Goal: Transaction & Acquisition: Purchase product/service

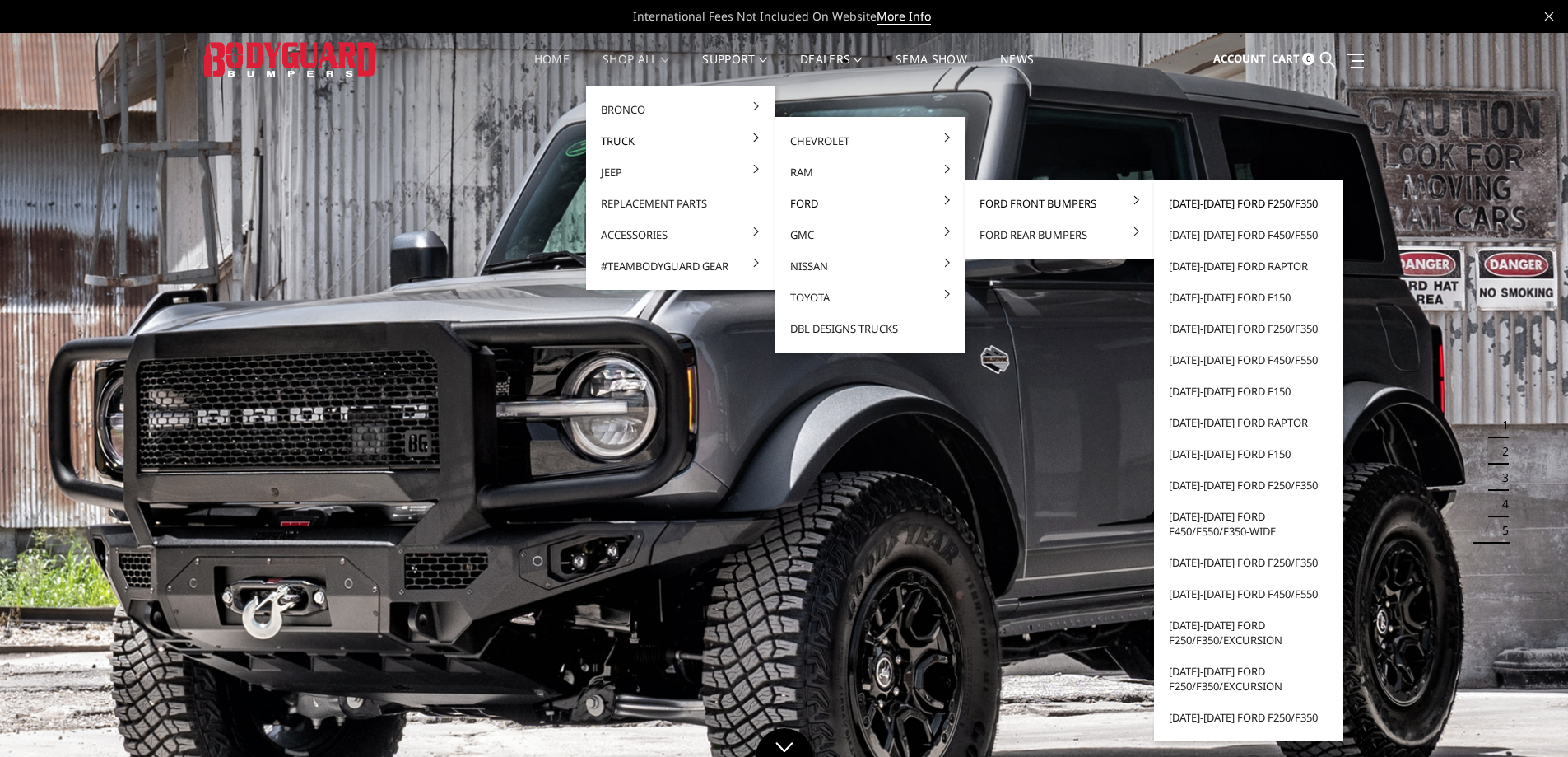
click at [1206, 208] on link "[DATE]-[DATE] Ford F250/F350" at bounding box center [1248, 203] width 176 height 31
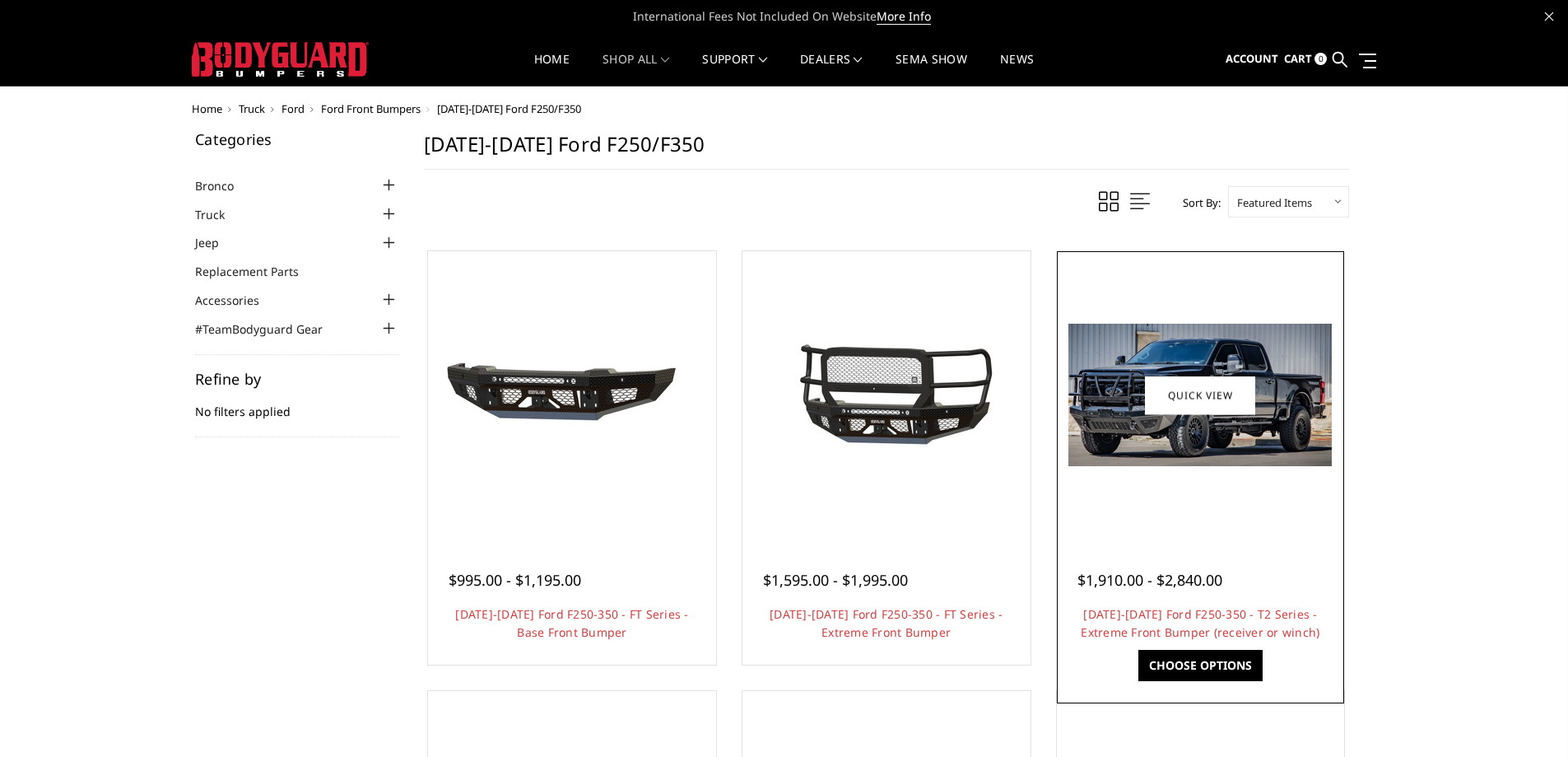
click at [1168, 668] on link "Choose Options" at bounding box center [1200, 665] width 124 height 31
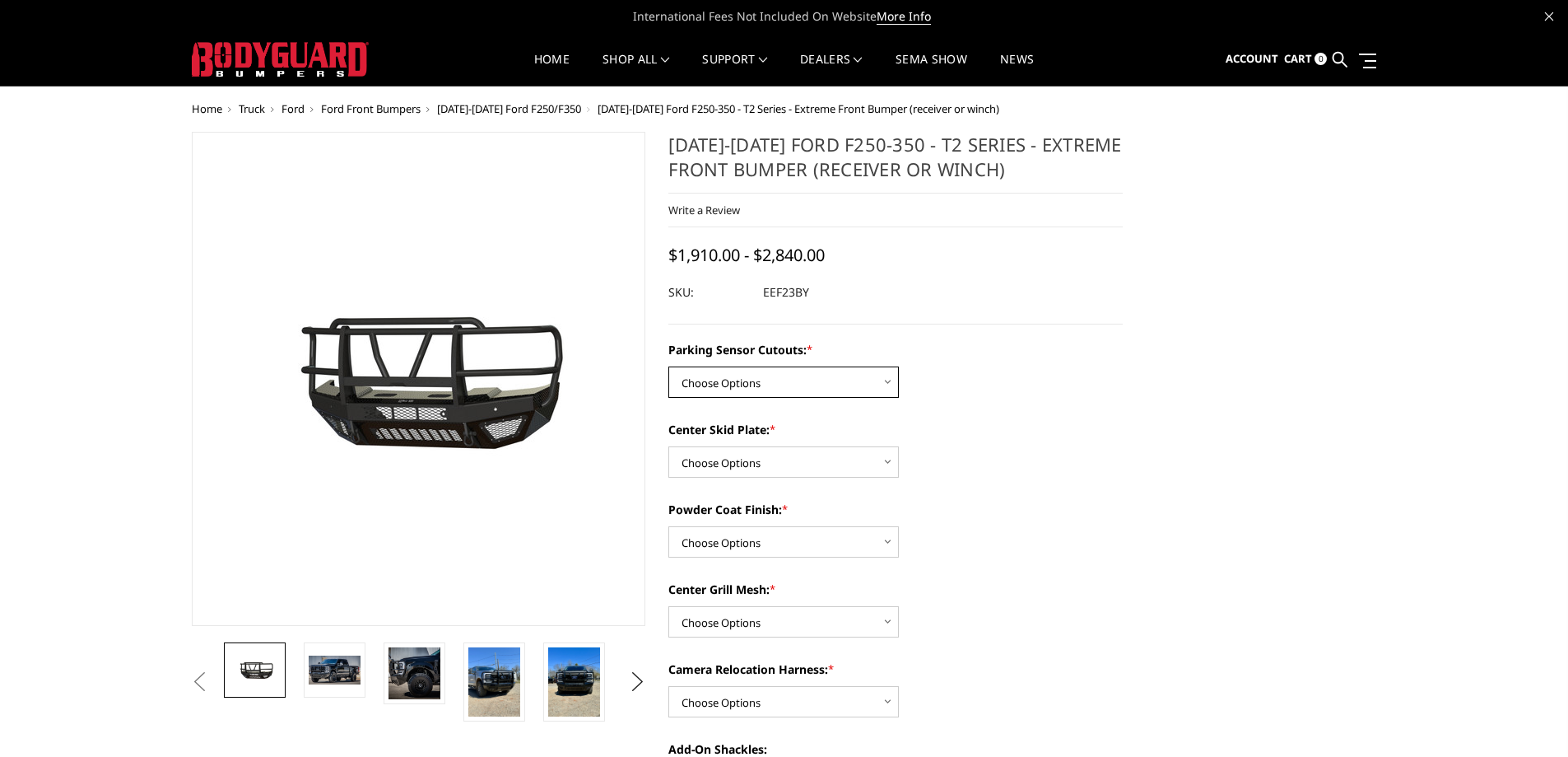
click at [828, 381] on select "Choose Options Yes - With Parking Sensor Cutouts" at bounding box center [784, 381] width 231 height 31
select select "3744"
click at [669, 366] on select "Choose Options Yes - With Parking Sensor Cutouts" at bounding box center [784, 381] width 231 height 31
click at [800, 464] on select "Choose Options 2" Receiver Tube Standard Skid Plate (included) Winch Mount Skid…" at bounding box center [784, 462] width 231 height 31
select select "3747"
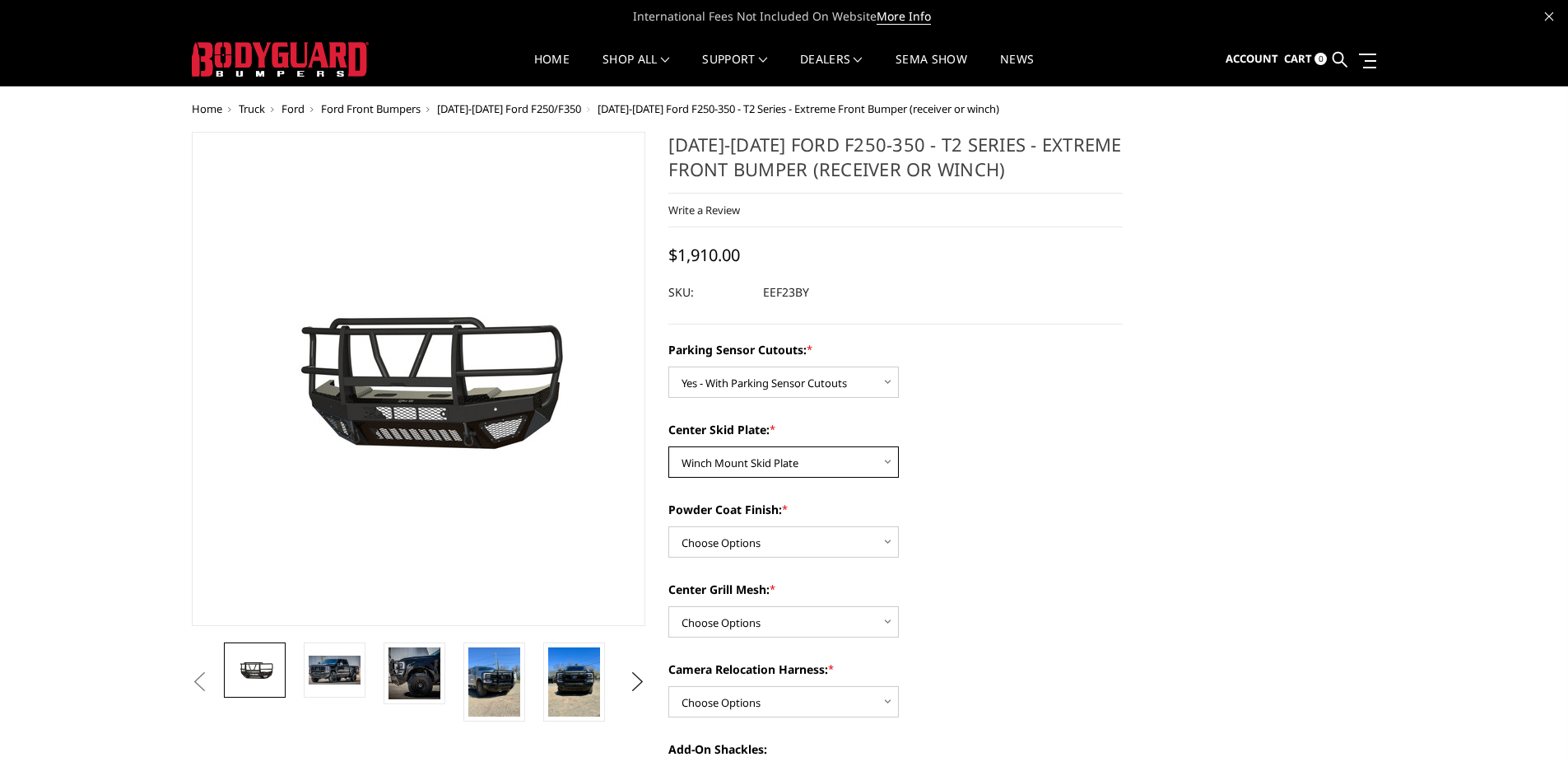
click at [669, 447] on select "Choose Options 2" Receiver Tube Standard Skid Plate (included) Winch Mount Skid…" at bounding box center [784, 462] width 231 height 31
click at [762, 554] on select "Choose Options Bare Metal Gloss Black Powder Coat Textured Black Powder Coat" at bounding box center [784, 541] width 231 height 31
select select "3749"
click at [669, 526] on select "Choose Options Bare Metal Gloss Black Powder Coat Textured Black Powder Coat" at bounding box center [784, 541] width 231 height 31
click at [769, 628] on select "Choose Options With expanded metal Without expanded metal" at bounding box center [784, 622] width 231 height 31
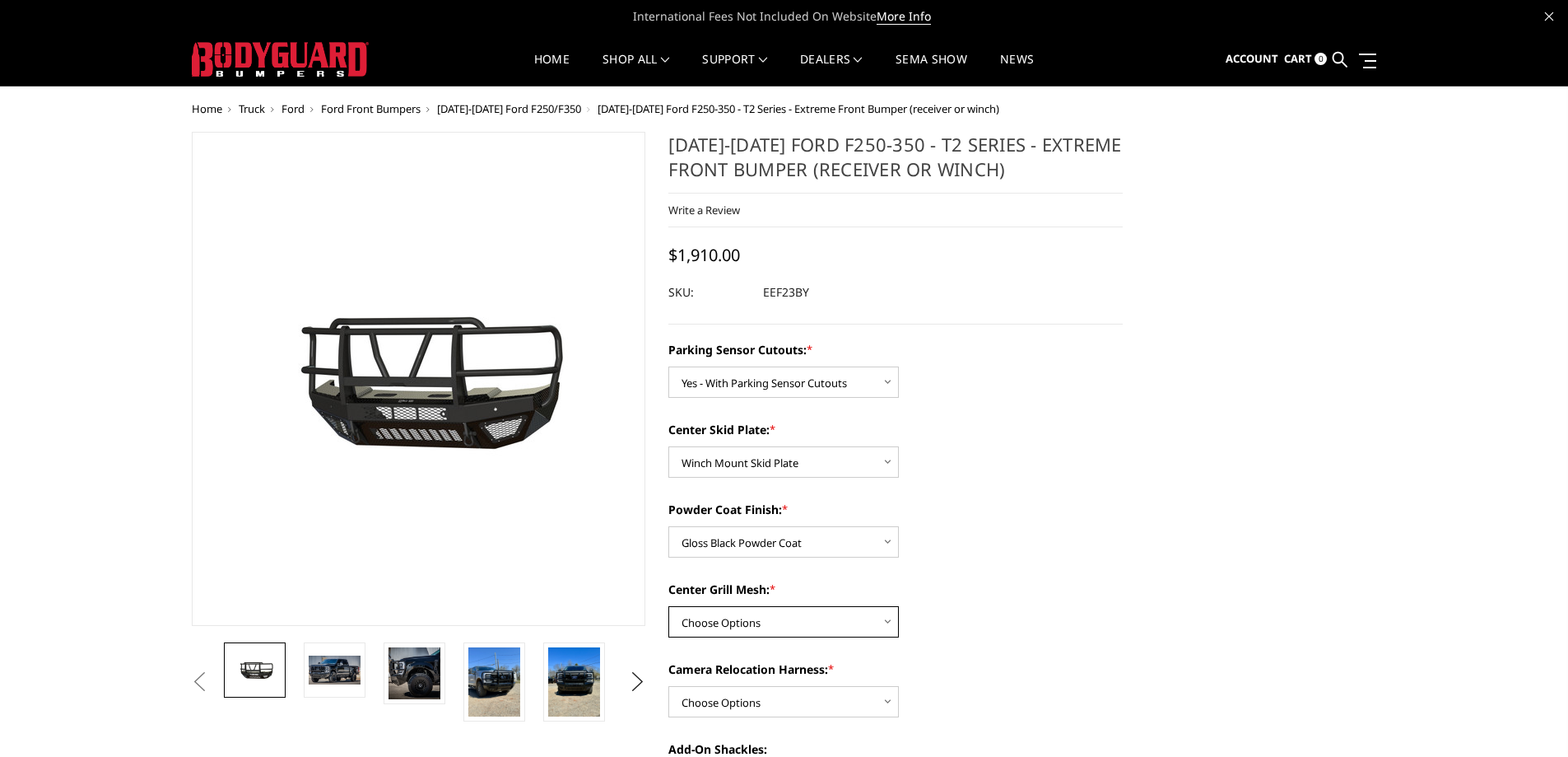
select select "3751"
click at [669, 606] on select "Choose Options With expanded metal Without expanded metal" at bounding box center [784, 622] width 231 height 31
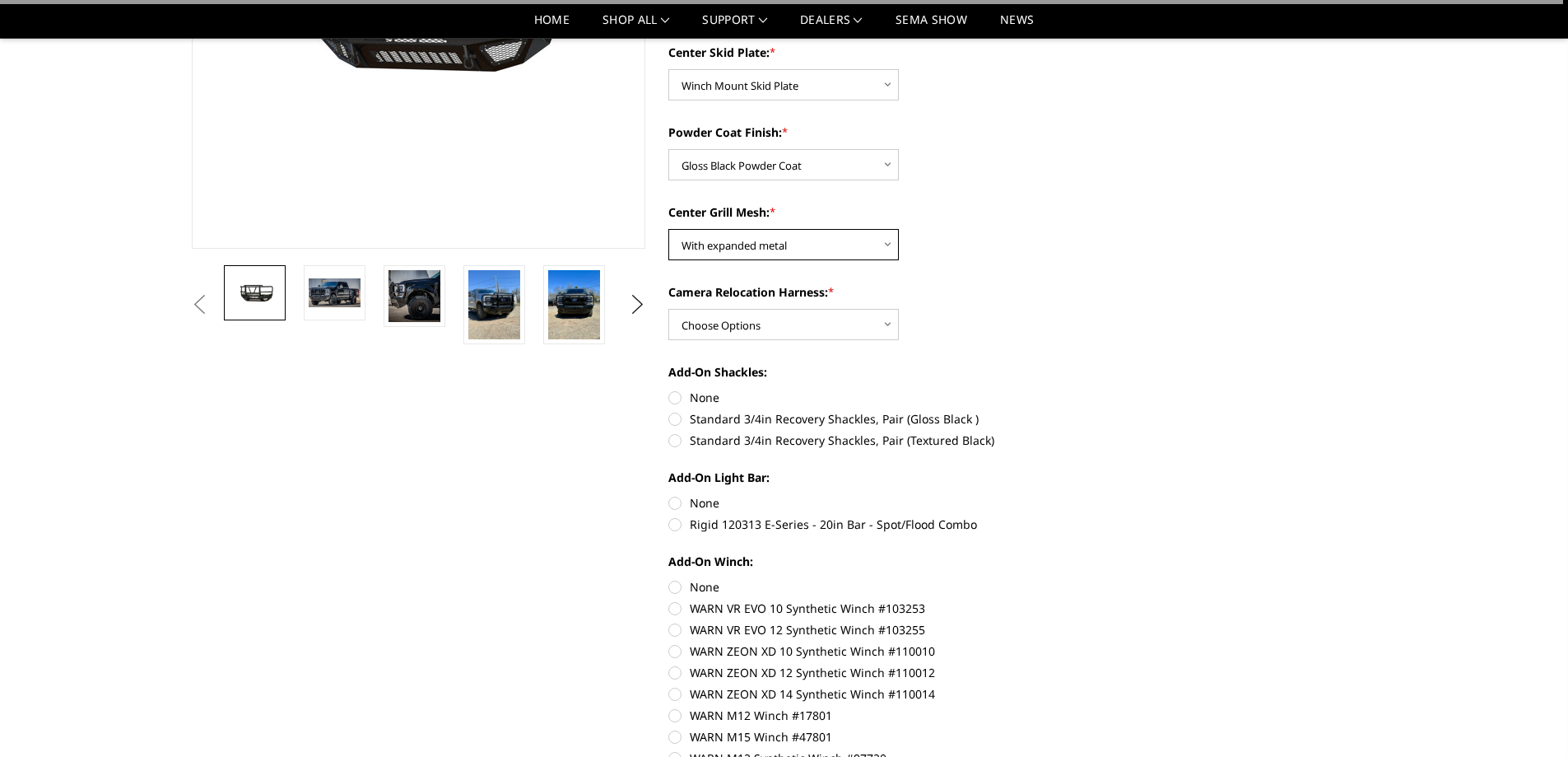
scroll to position [329, 0]
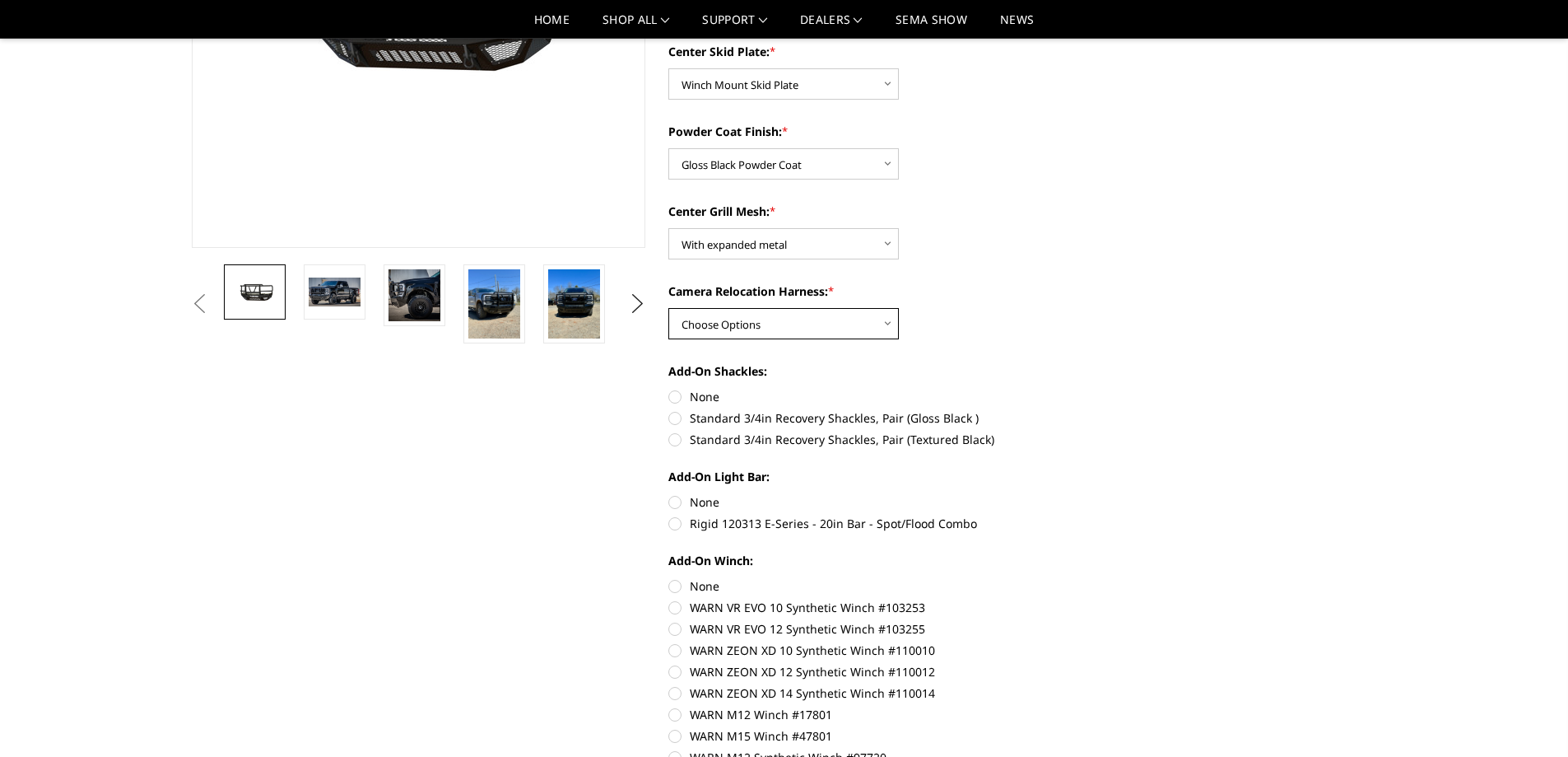
click at [785, 326] on select "Choose Options With camera harness Without camera harness" at bounding box center [784, 323] width 231 height 31
select select "3753"
click at [669, 308] on select "Choose Options With camera harness Without camera harness" at bounding box center [784, 323] width 231 height 31
click at [686, 420] on label "Standard 3/4in Recovery Shackles, Pair (Gloss Black )" at bounding box center [895, 418] width 454 height 17
click at [1123, 389] on input "Standard 3/4in Recovery Shackles, Pair (Gloss Black )" at bounding box center [1123, 388] width 1 height 1
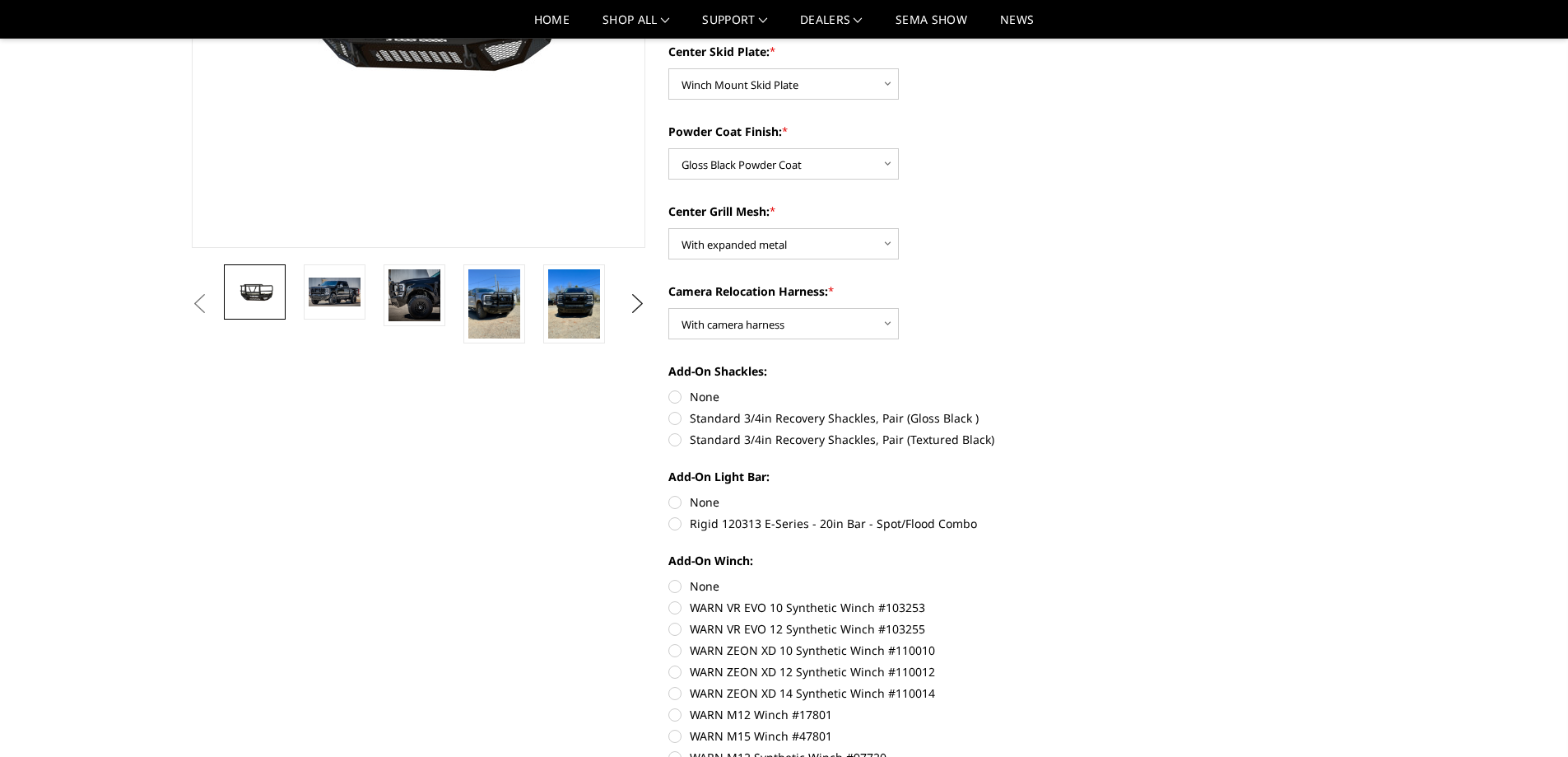
radio input "true"
click at [678, 420] on label "Standard 3/4in Recovery Shackles, Pair (Gloss Black )" at bounding box center [895, 418] width 454 height 17
click at [1123, 389] on input "Standard 3/4in Recovery Shackles, Pair (Gloss Black )" at bounding box center [1123, 388] width 1 height 1
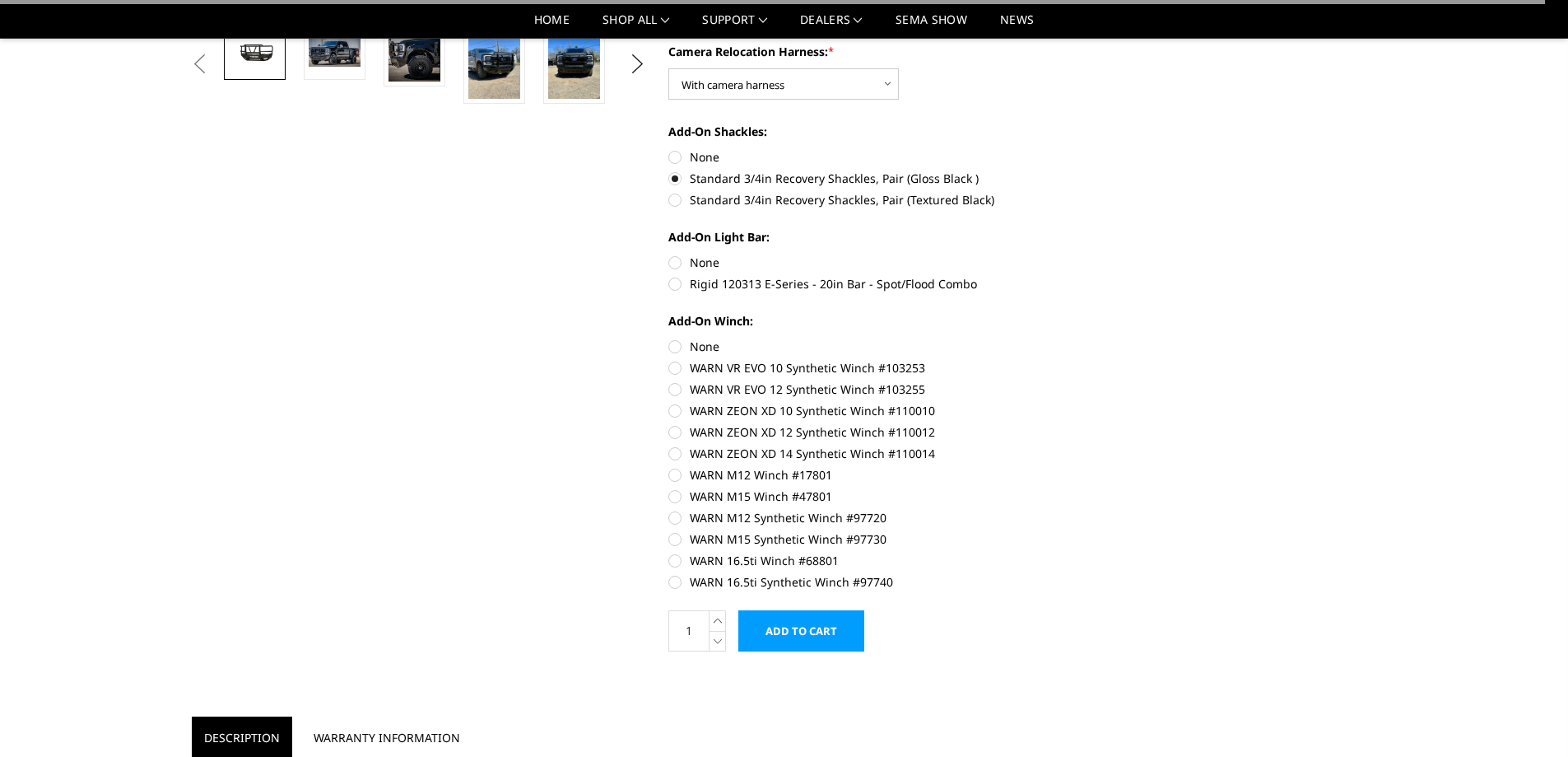
scroll to position [577, 0]
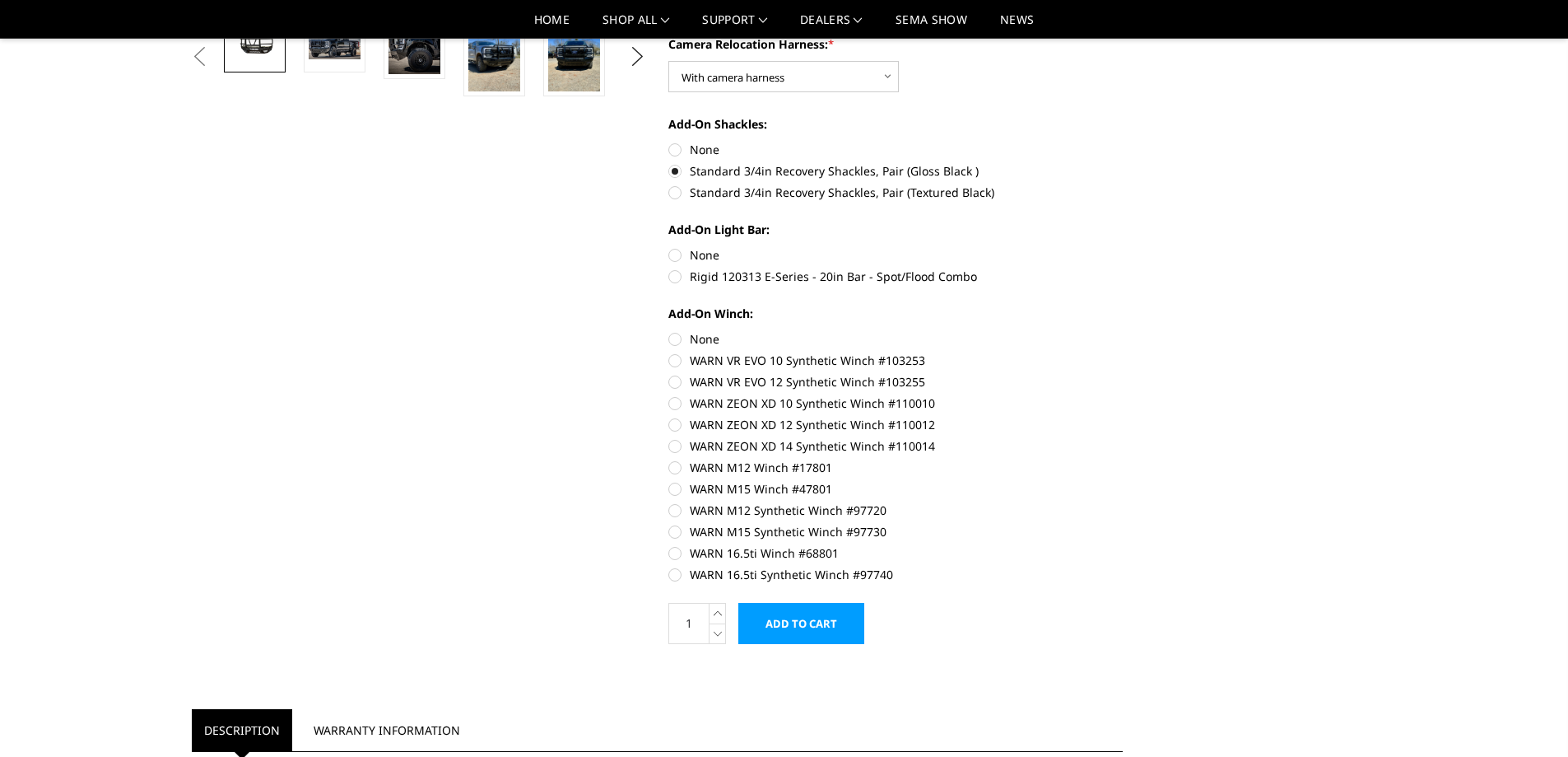
click at [676, 255] on label "None" at bounding box center [895, 255] width 454 height 17
click at [669, 247] on input "None" at bounding box center [669, 246] width 1 height 1
radio input "true"
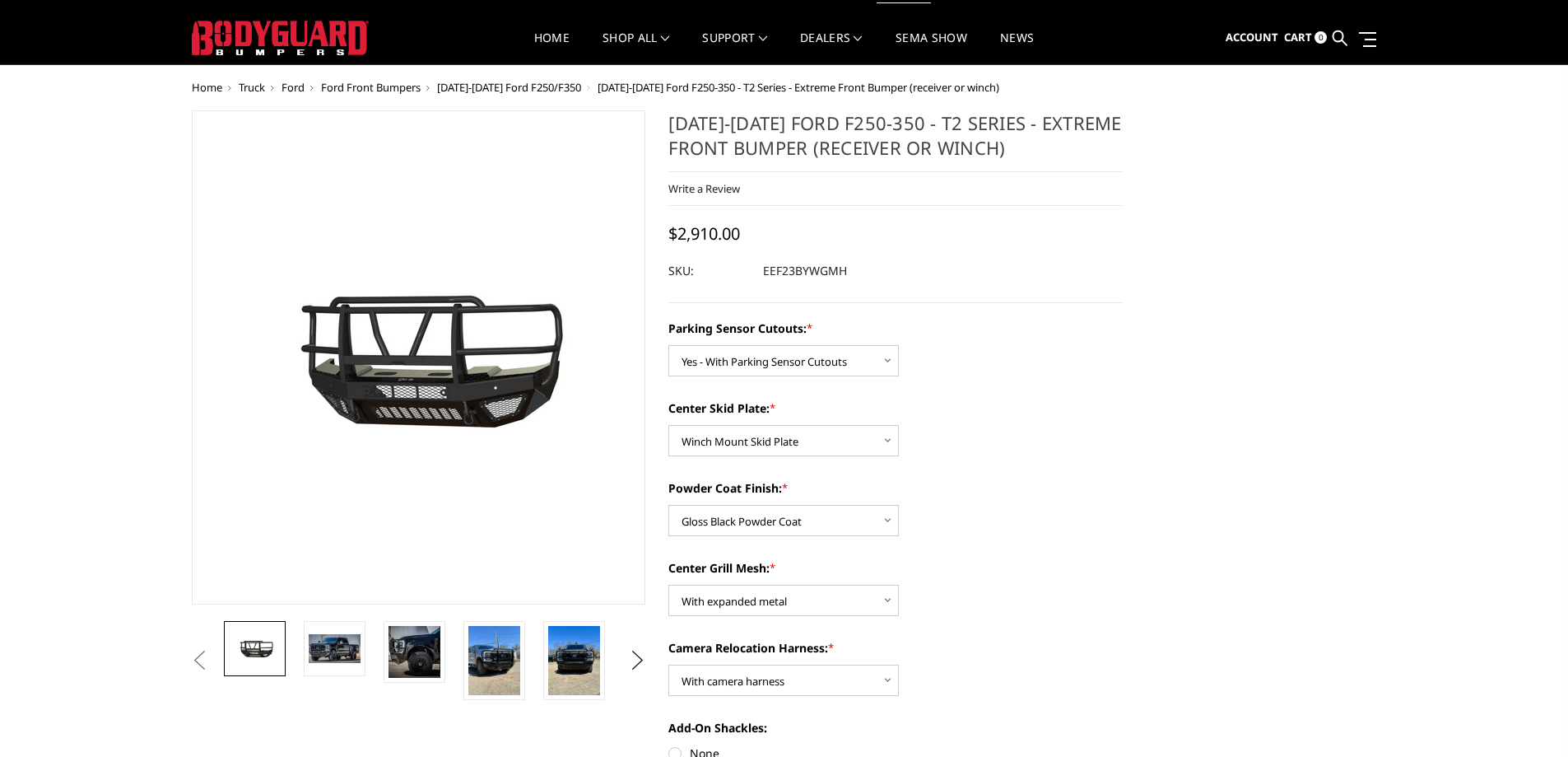
scroll to position [0, 0]
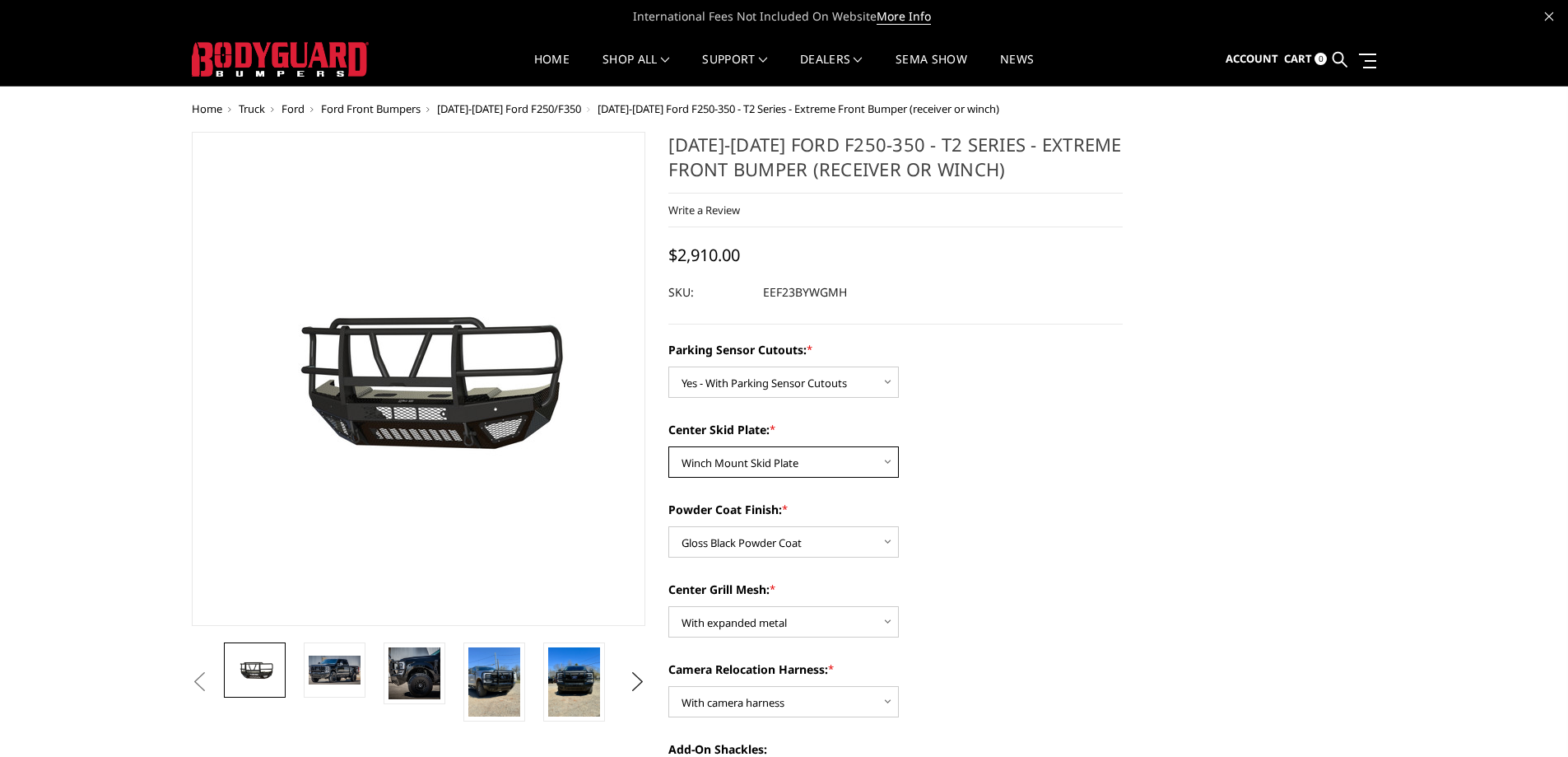
click at [877, 463] on select "Choose Options 2" Receiver Tube Standard Skid Plate (included) Winch Mount Skid…" at bounding box center [784, 462] width 231 height 31
click at [669, 447] on select "Choose Options 2" Receiver Tube Standard Skid Plate (included) Winch Mount Skid…" at bounding box center [784, 462] width 231 height 31
click at [861, 462] on select "Choose Options 2" Receiver Tube Standard Skid Plate (included) Winch Mount Skid…" at bounding box center [784, 462] width 231 height 31
select select "3747"
click at [669, 447] on select "Choose Options 2" Receiver Tube Standard Skid Plate (included) Winch Mount Skid…" at bounding box center [784, 462] width 231 height 31
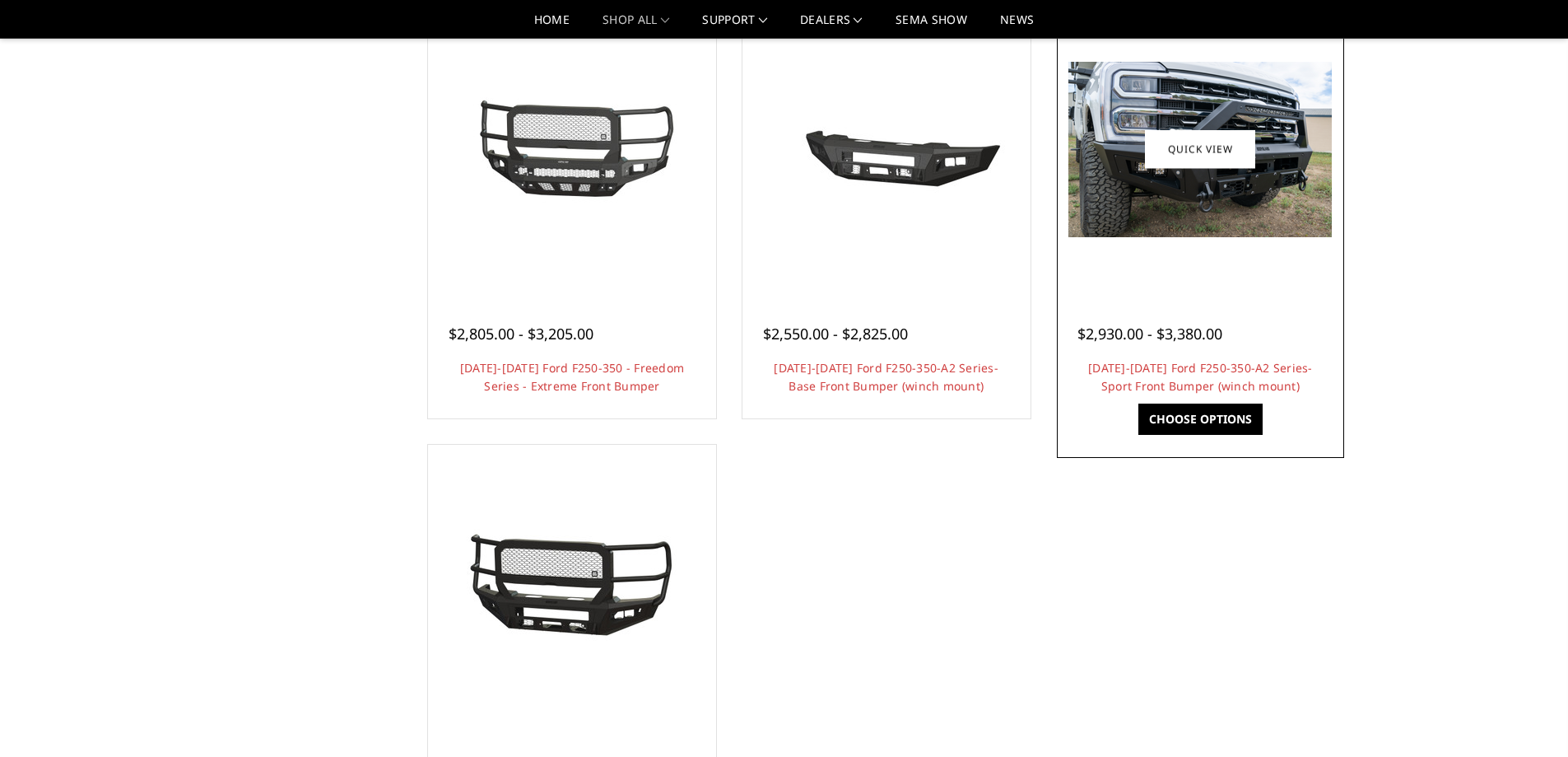
scroll to position [1318, 0]
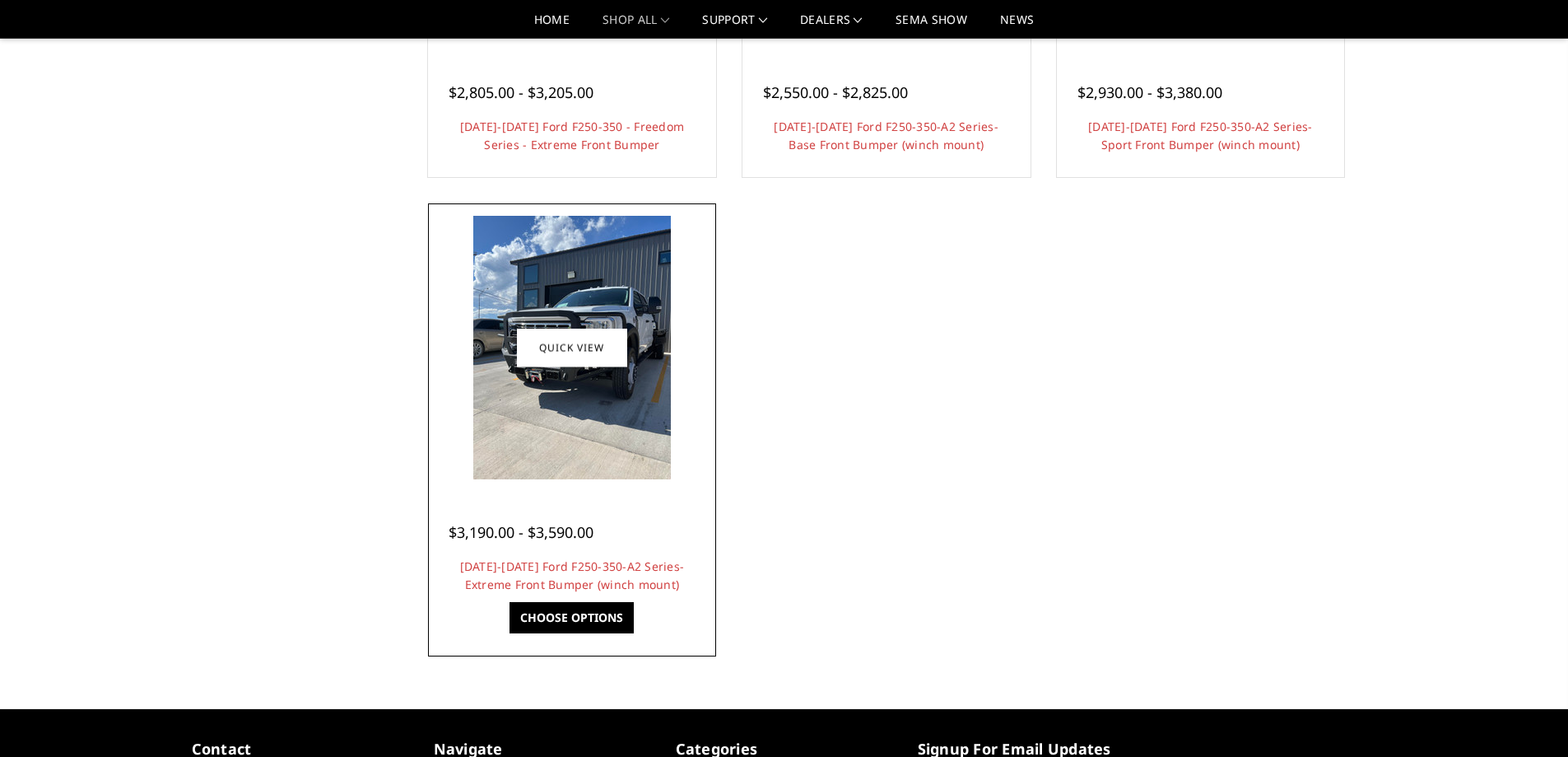
click at [574, 611] on link "Choose Options" at bounding box center [571, 617] width 124 height 31
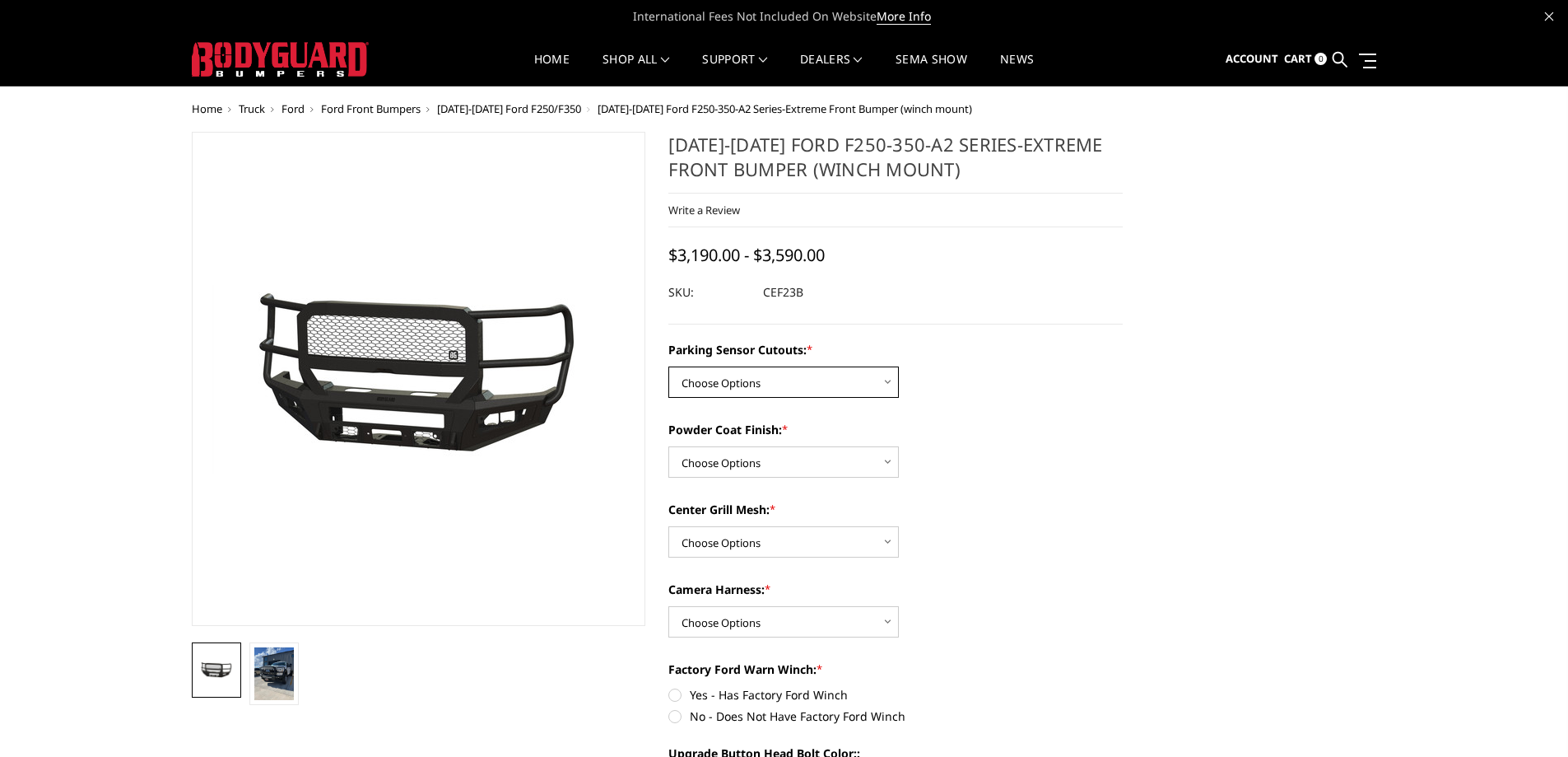
click at [872, 377] on select "Choose Options No-Without Parking Sensor Cutouts Yes-With Parking Sensor Cutouts" at bounding box center [784, 381] width 231 height 31
select select "2421"
click at [669, 366] on select "Choose Options No-Without Parking Sensor Cutouts Yes-With Parking Sensor Cutouts" at bounding box center [784, 381] width 231 height 31
click at [816, 462] on select "Choose Options Bare Metal Textured Black Powder Coat" at bounding box center [784, 462] width 231 height 31
select select "2423"
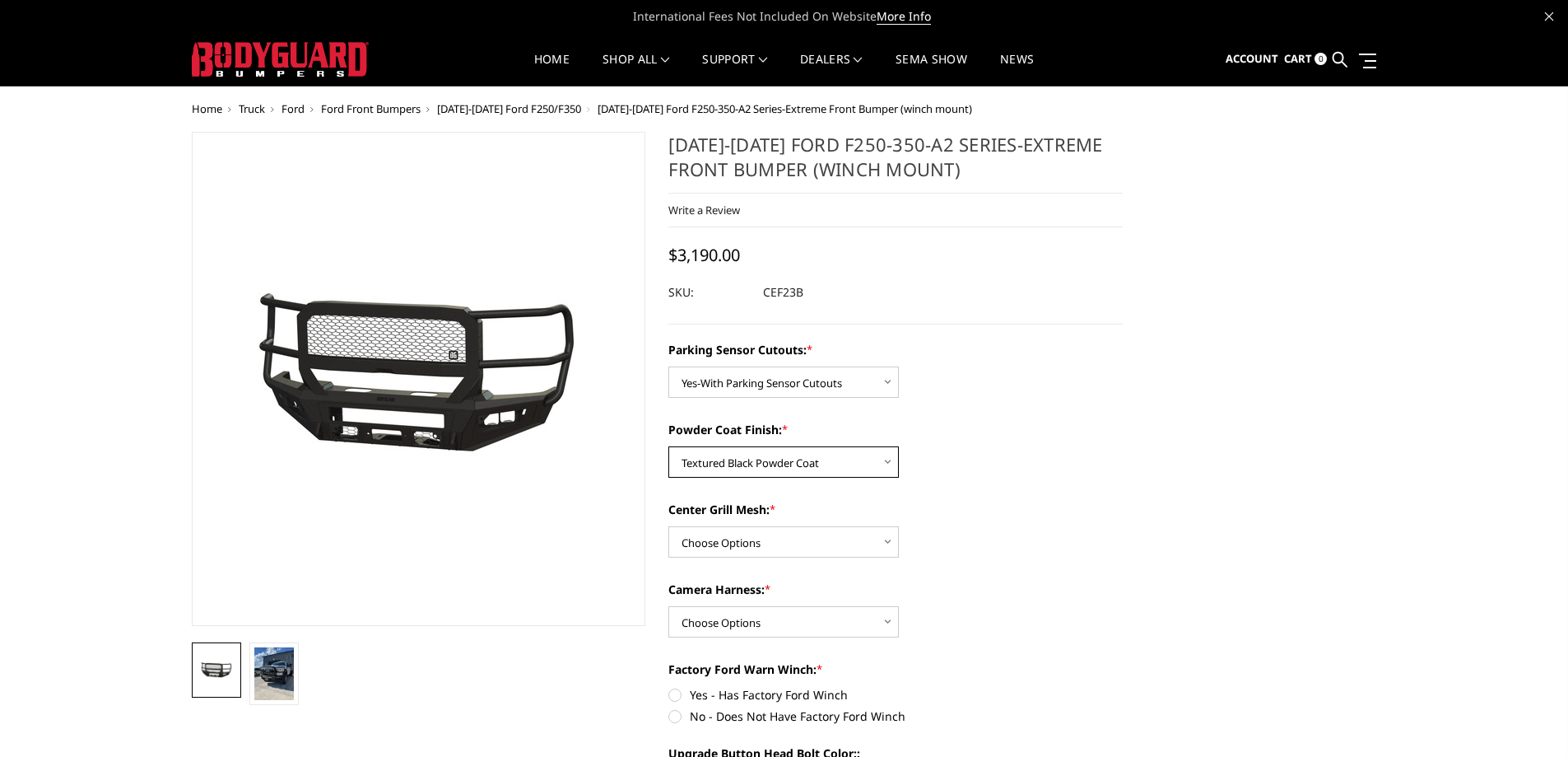
click at [669, 447] on select "Choose Options Bare Metal Textured Black Powder Coat" at bounding box center [784, 462] width 231 height 31
click at [786, 549] on select "Choose Options With Center Grill Mesh Without Center Grill Mesh" at bounding box center [784, 541] width 231 height 31
select select "2424"
click at [669, 526] on select "Choose Options With Center Grill Mesh Without Center Grill Mesh" at bounding box center [784, 541] width 231 height 31
click at [804, 623] on select "Choose Options WITH Camera Harness WITHOUT Camera Harness" at bounding box center [784, 622] width 231 height 31
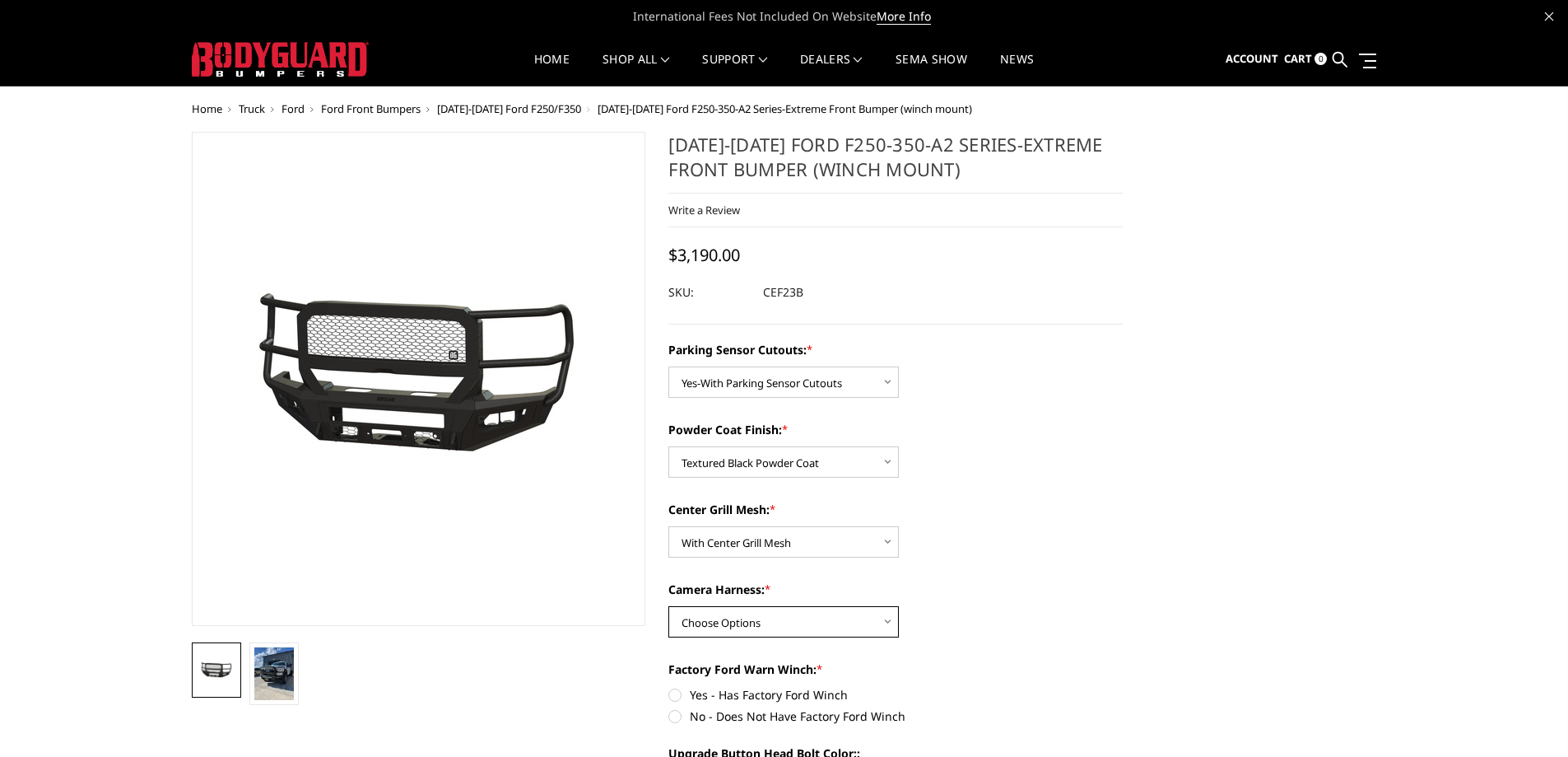
select select "2426"
click at [669, 606] on select "Choose Options WITH Camera Harness WITHOUT Camera Harness" at bounding box center [784, 622] width 231 height 31
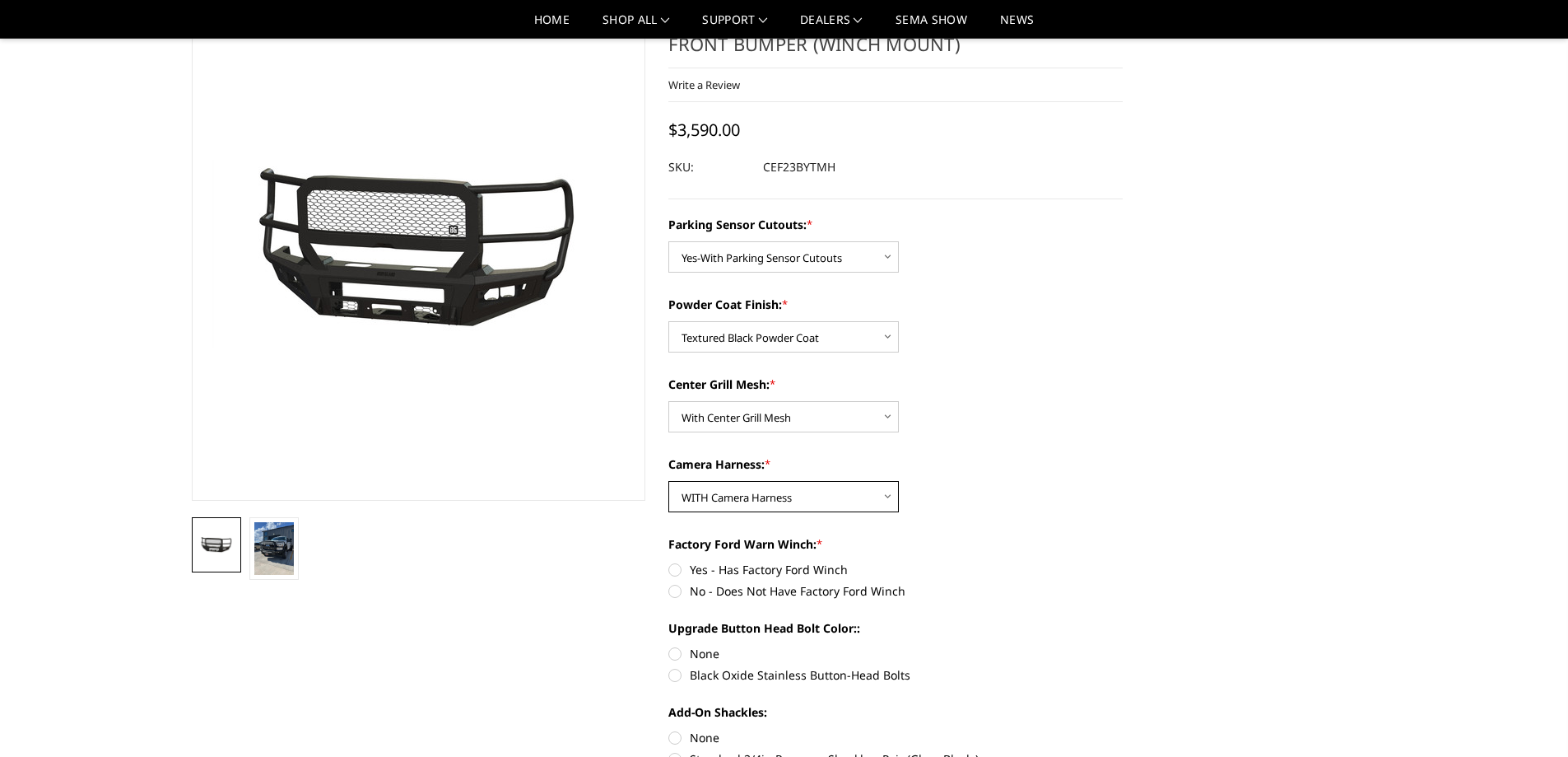
scroll to position [165, 0]
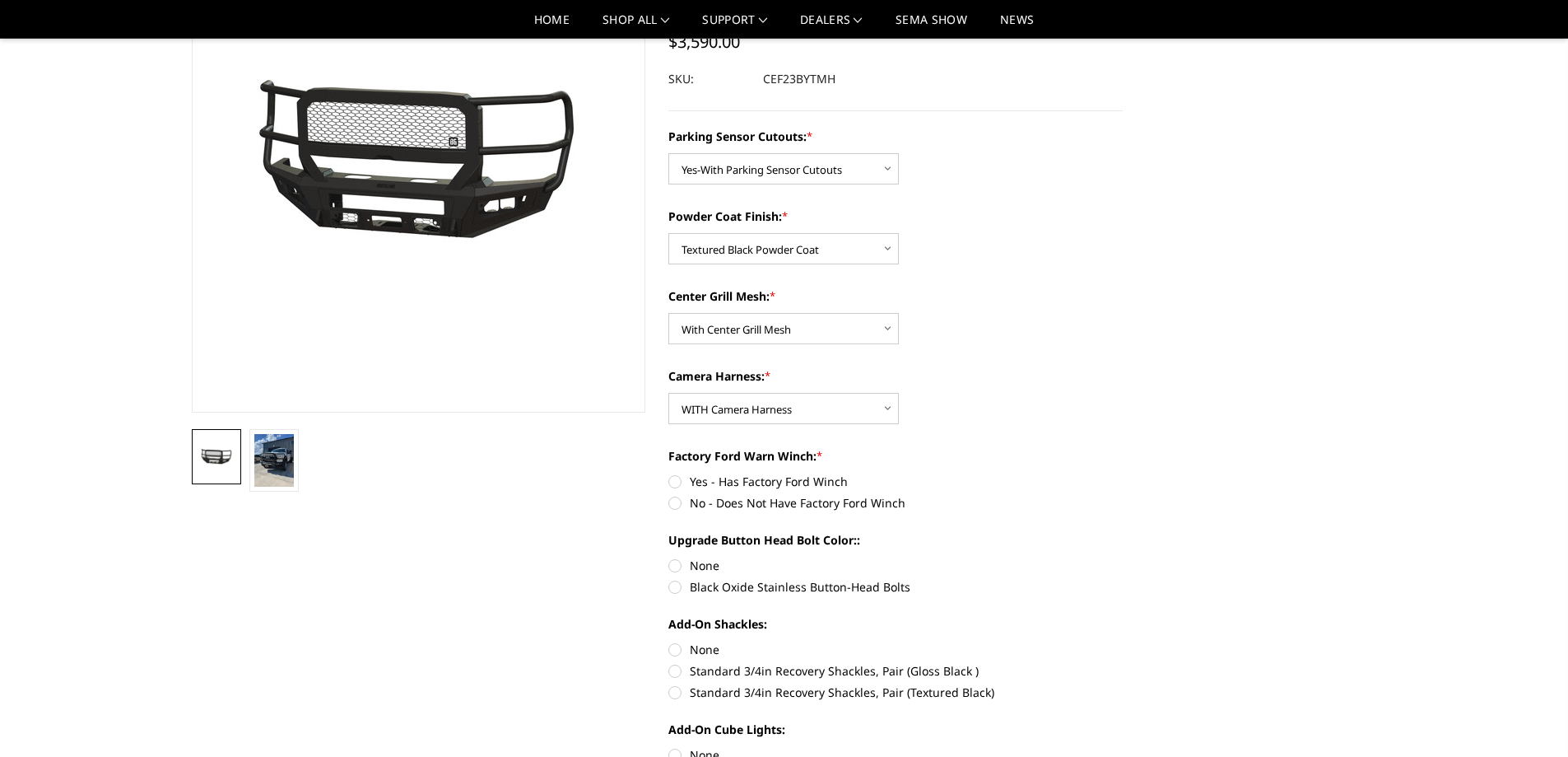
click at [674, 502] on label "No - Does Not Have Factory Ford Winch" at bounding box center [895, 502] width 454 height 17
click at [1123, 474] on input "No - Does Not Have Factory Ford Winch" at bounding box center [1123, 473] width 1 height 1
radio input "true"
click at [672, 569] on label "None" at bounding box center [895, 565] width 454 height 17
click at [669, 557] on input "None" at bounding box center [669, 557] width 1 height 1
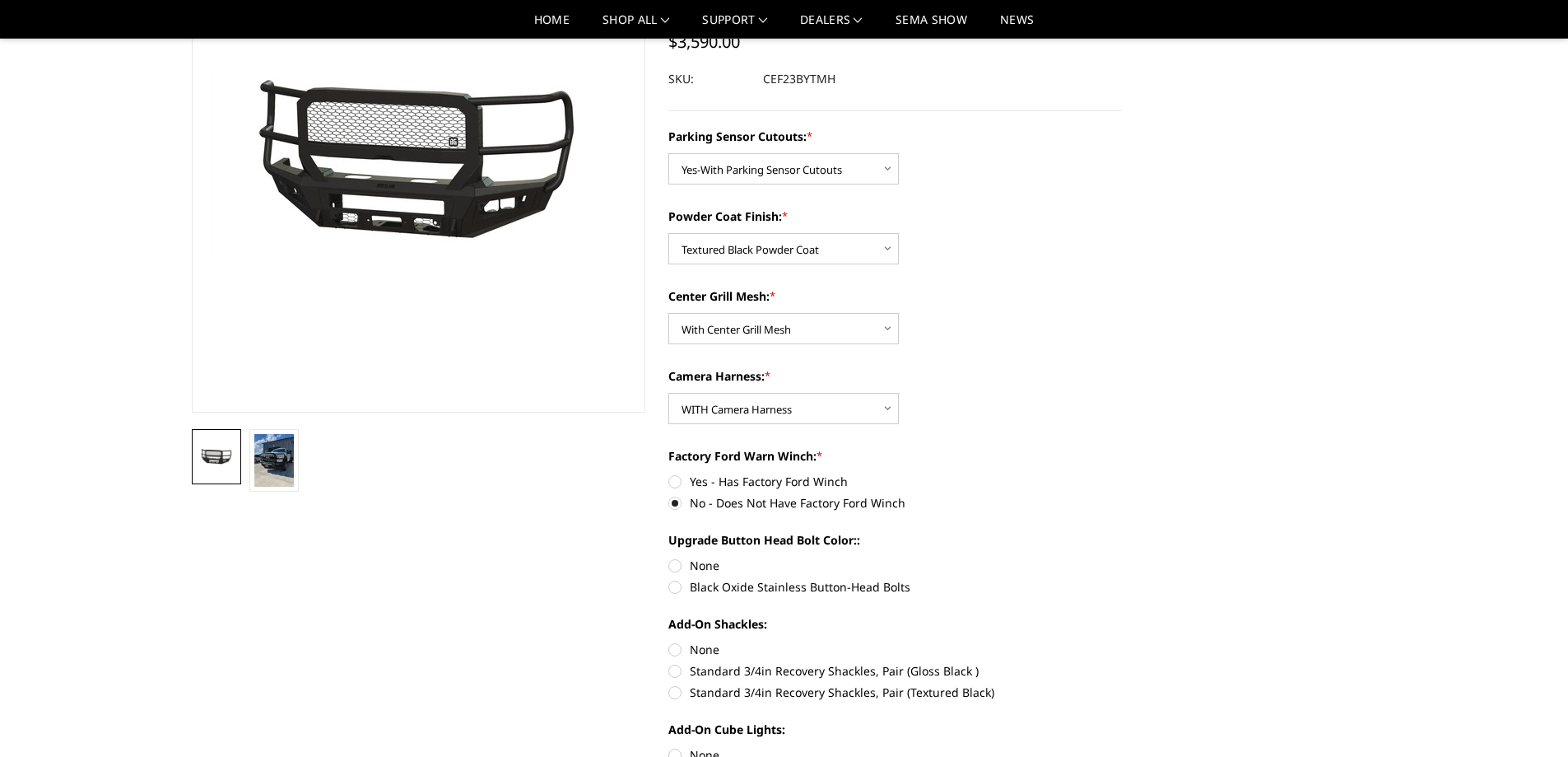
radio input "true"
click at [681, 672] on label "Standard 3/4in Recovery Shackles, Pair (Gloss Black )" at bounding box center [895, 671] width 454 height 17
click at [1123, 641] on input "Standard 3/4in Recovery Shackles, Pair (Gloss Black )" at bounding box center [1123, 640] width 1 height 1
radio input "true"
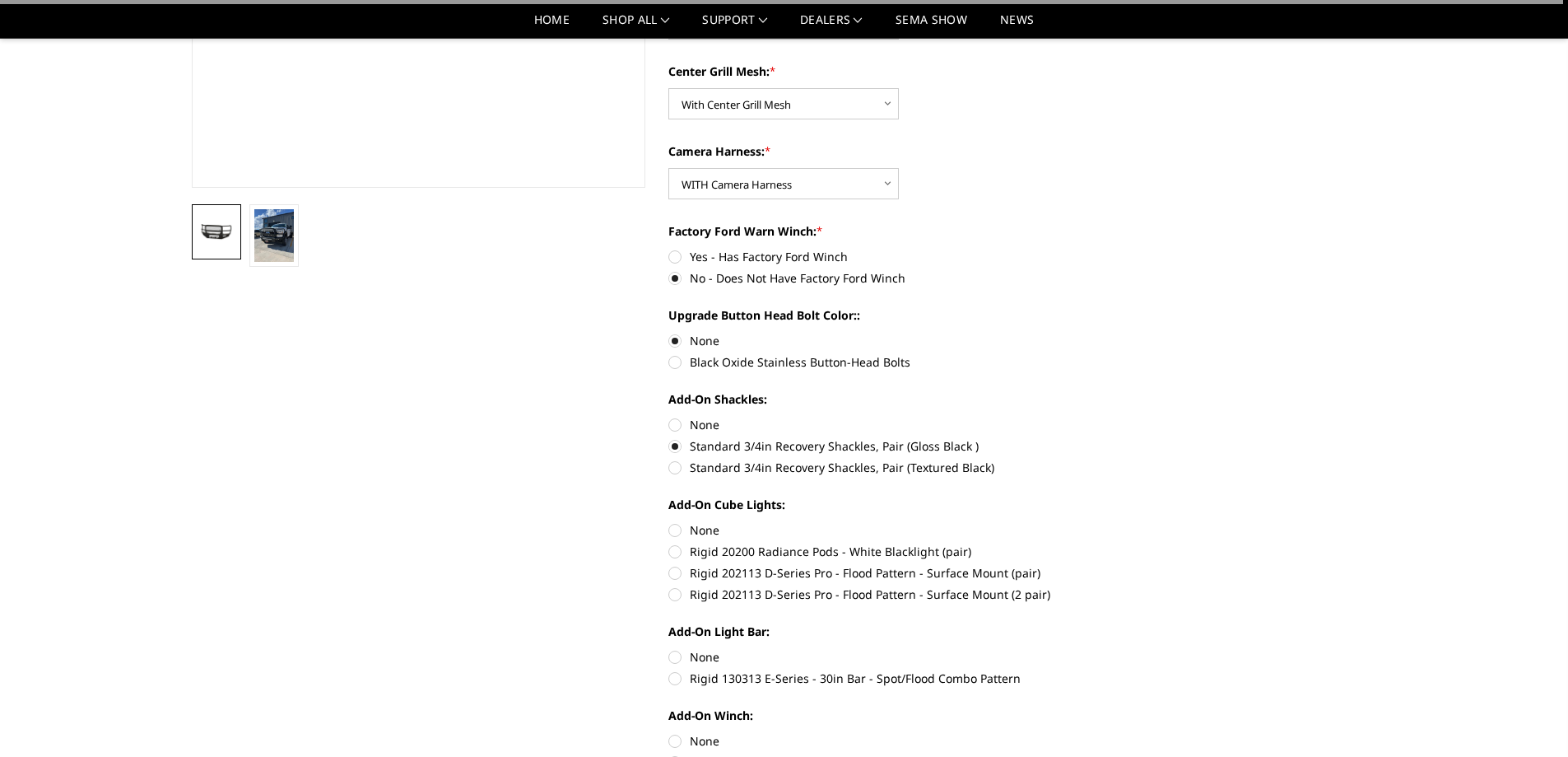
scroll to position [412, 0]
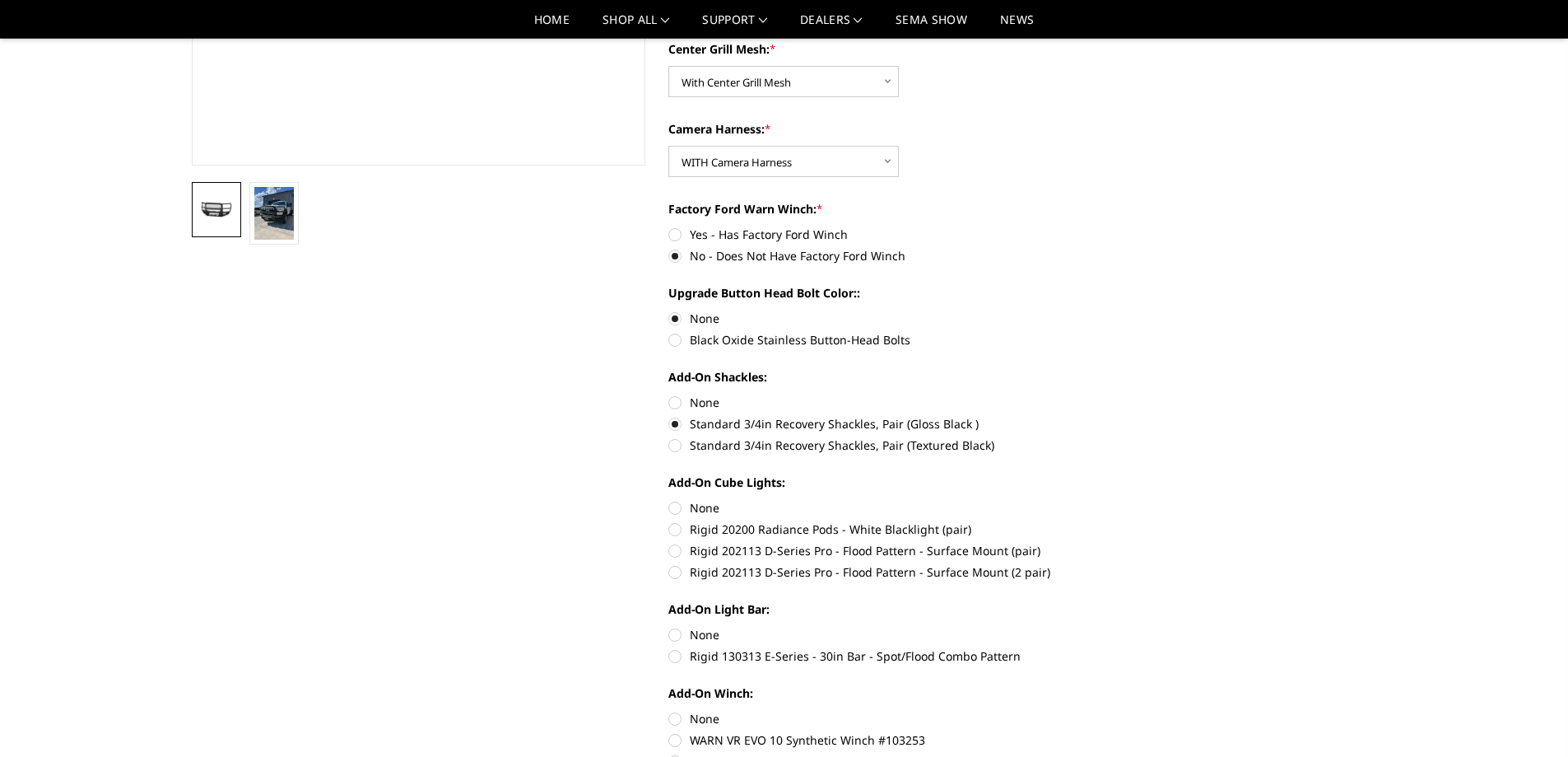
click at [675, 508] on label "None" at bounding box center [895, 507] width 454 height 17
click at [669, 500] on input "None" at bounding box center [669, 499] width 1 height 1
radio input "true"
click at [675, 636] on label "None" at bounding box center [895, 634] width 454 height 17
click at [669, 627] on input "None" at bounding box center [669, 626] width 1 height 1
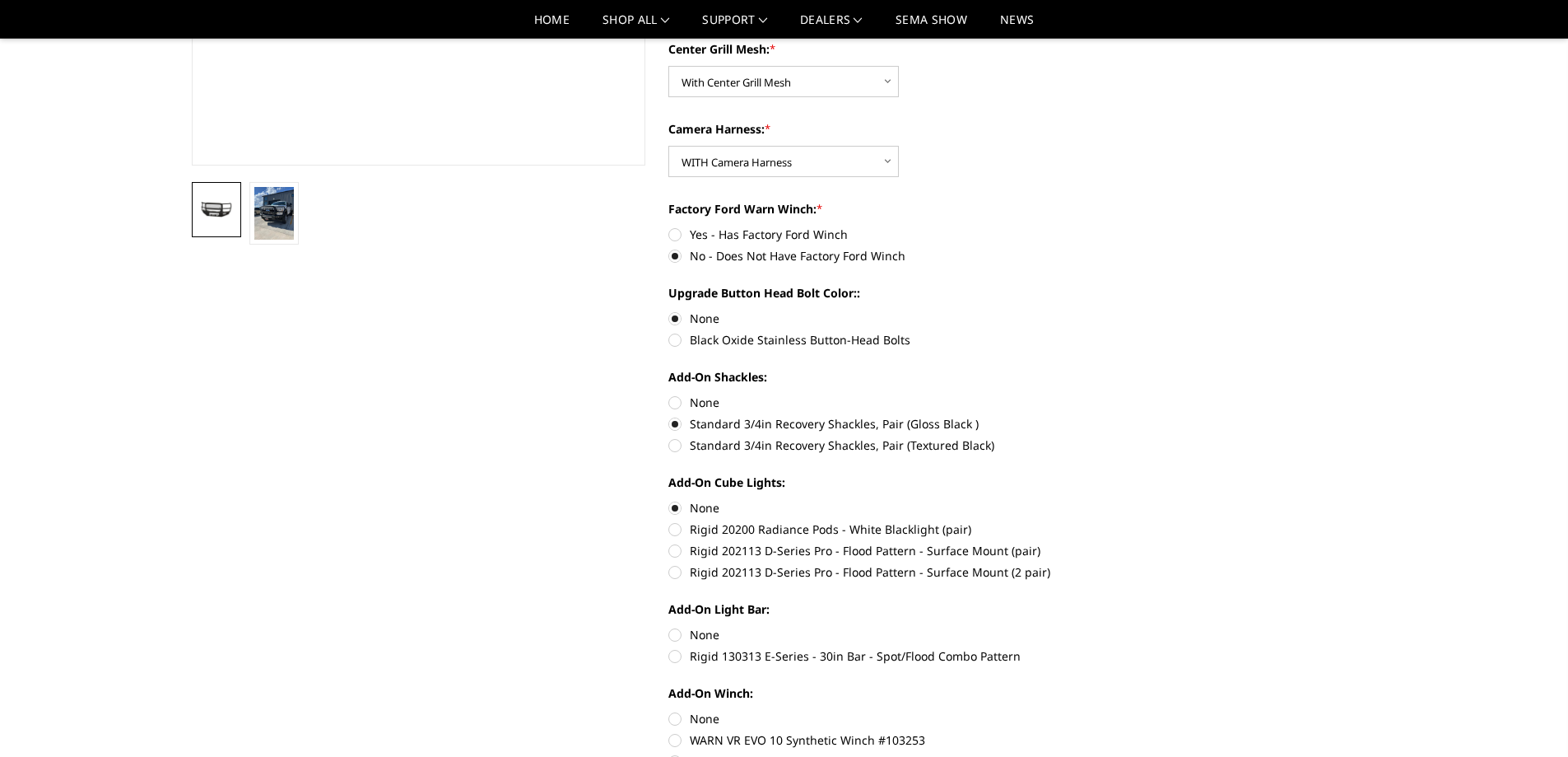
radio input "true"
click at [675, 715] on label "None" at bounding box center [895, 718] width 454 height 17
click at [669, 710] on input "None" at bounding box center [669, 710] width 1 height 1
radio input "true"
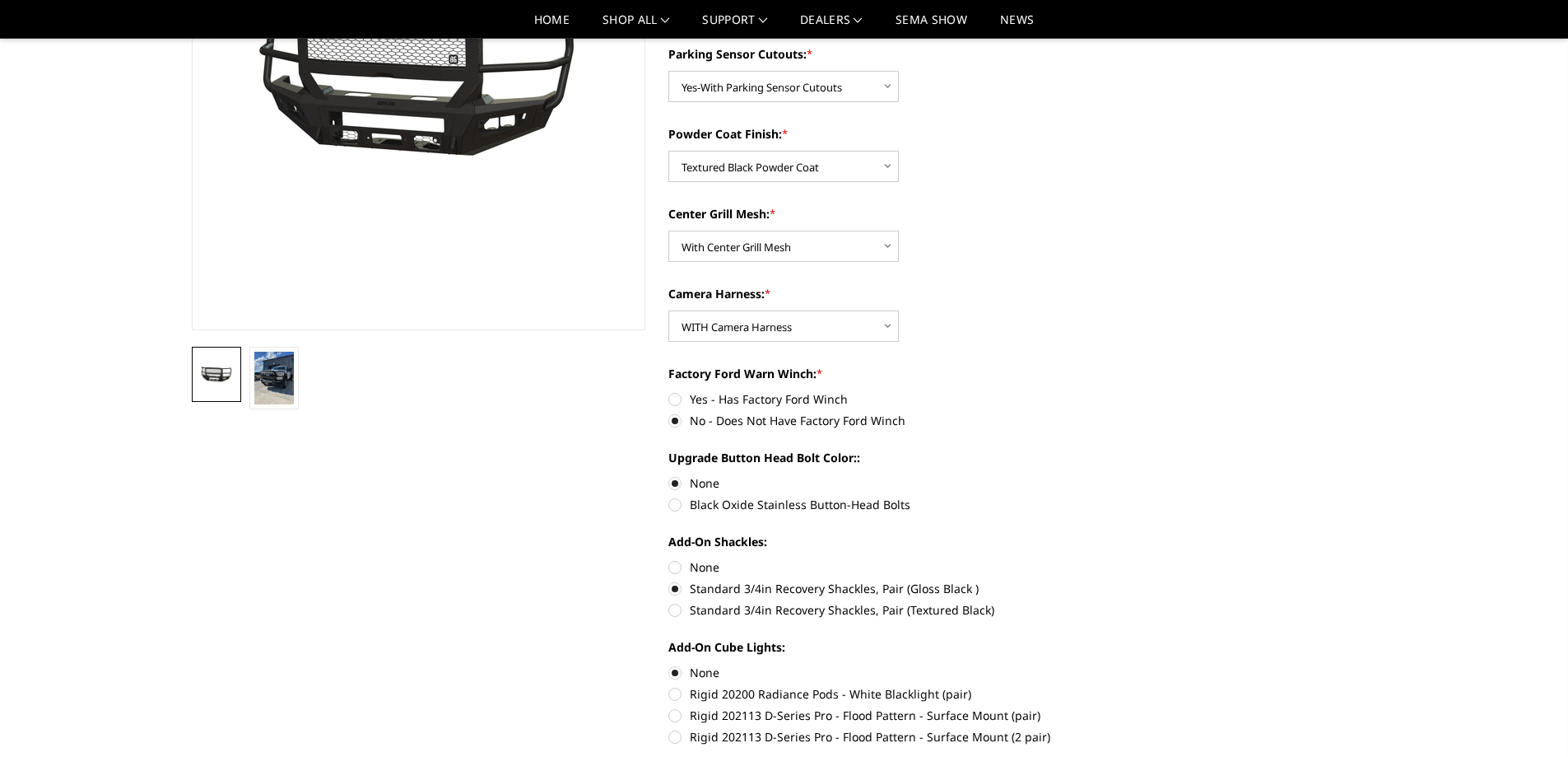
scroll to position [0, 0]
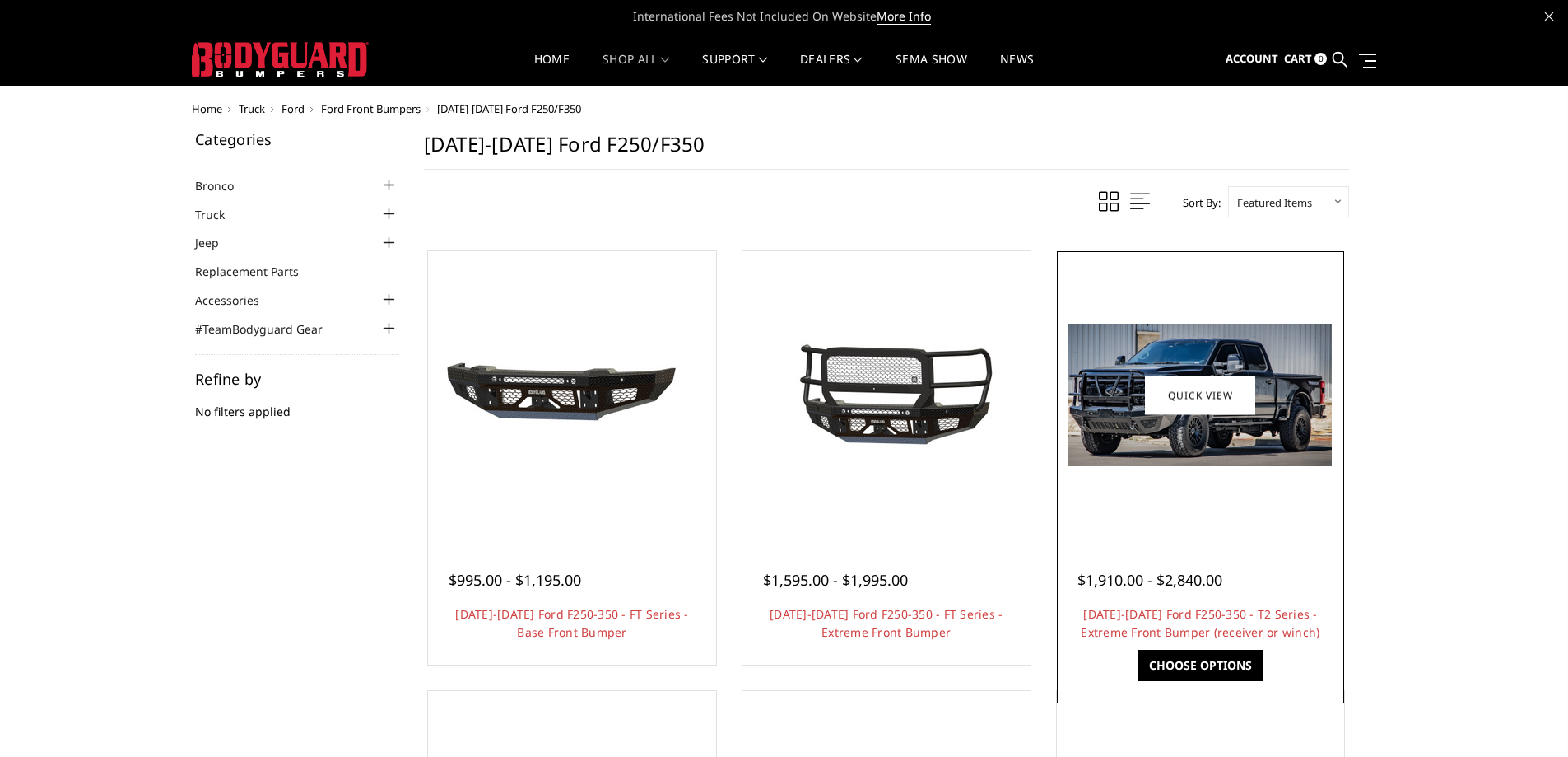
click at [1180, 662] on link "Choose Options" at bounding box center [1200, 665] width 124 height 31
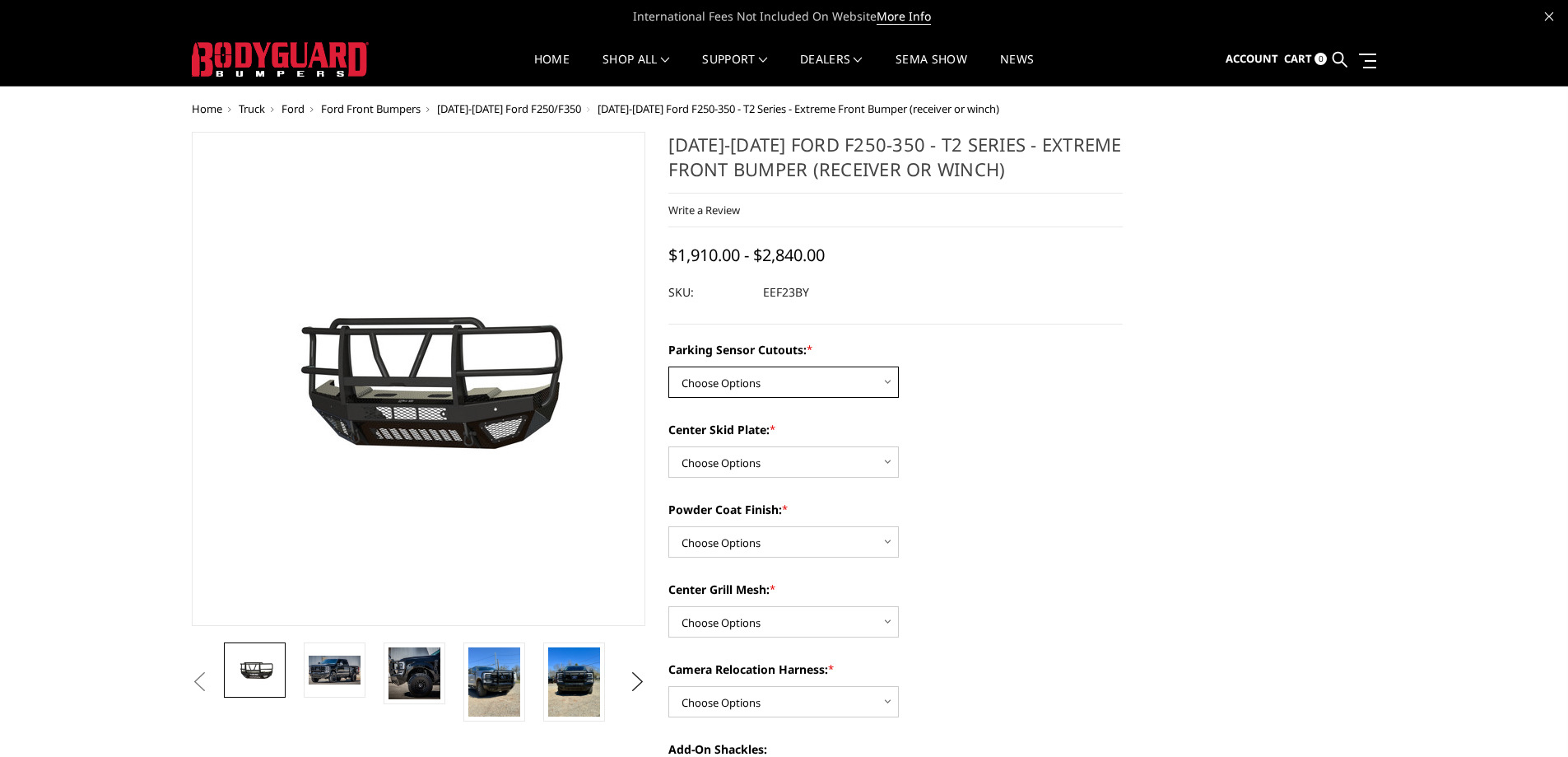
click at [862, 387] on select "Choose Options Yes - With Parking Sensor Cutouts" at bounding box center [784, 381] width 231 height 31
select select "3744"
click at [669, 366] on select "Choose Options Yes - With Parking Sensor Cutouts" at bounding box center [784, 381] width 231 height 31
click at [803, 464] on select "Choose Options 2" Receiver Tube Standard Skid Plate (included) Winch Mount Skid…" at bounding box center [784, 462] width 231 height 31
select select "3747"
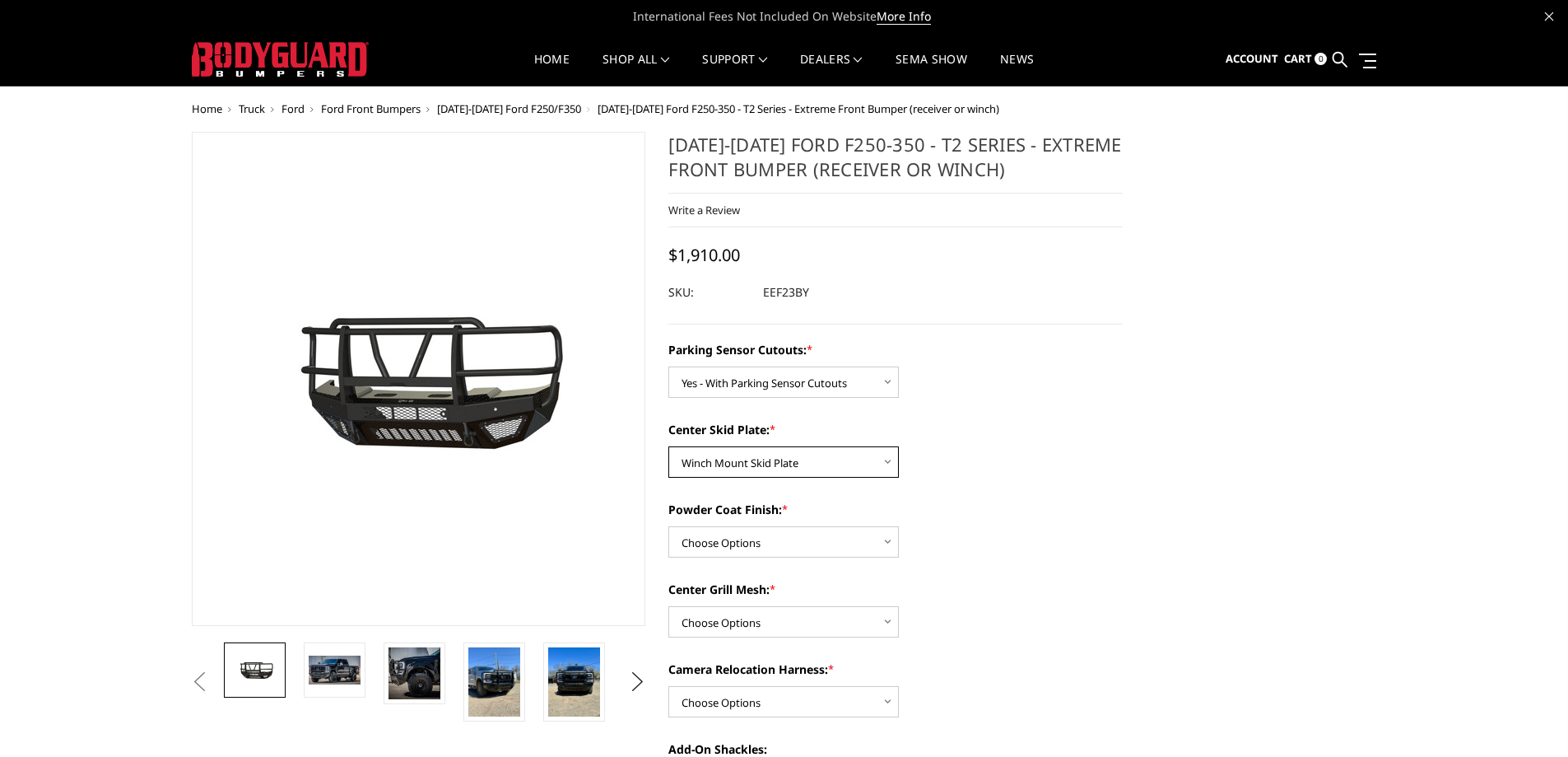
click at [669, 447] on select "Choose Options 2" Receiver Tube Standard Skid Plate (included) Winch Mount Skid…" at bounding box center [784, 462] width 231 height 31
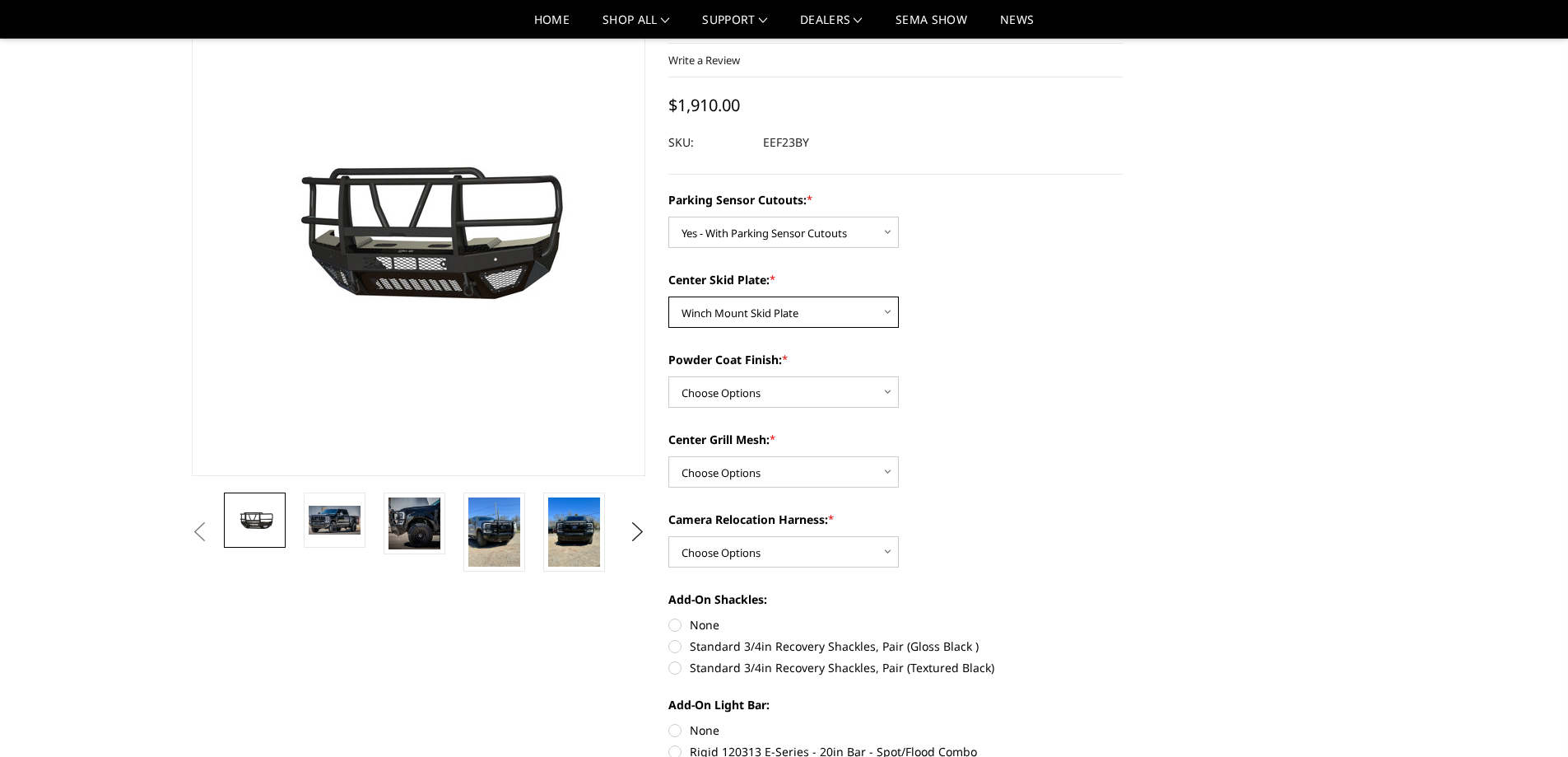
scroll to position [247, 0]
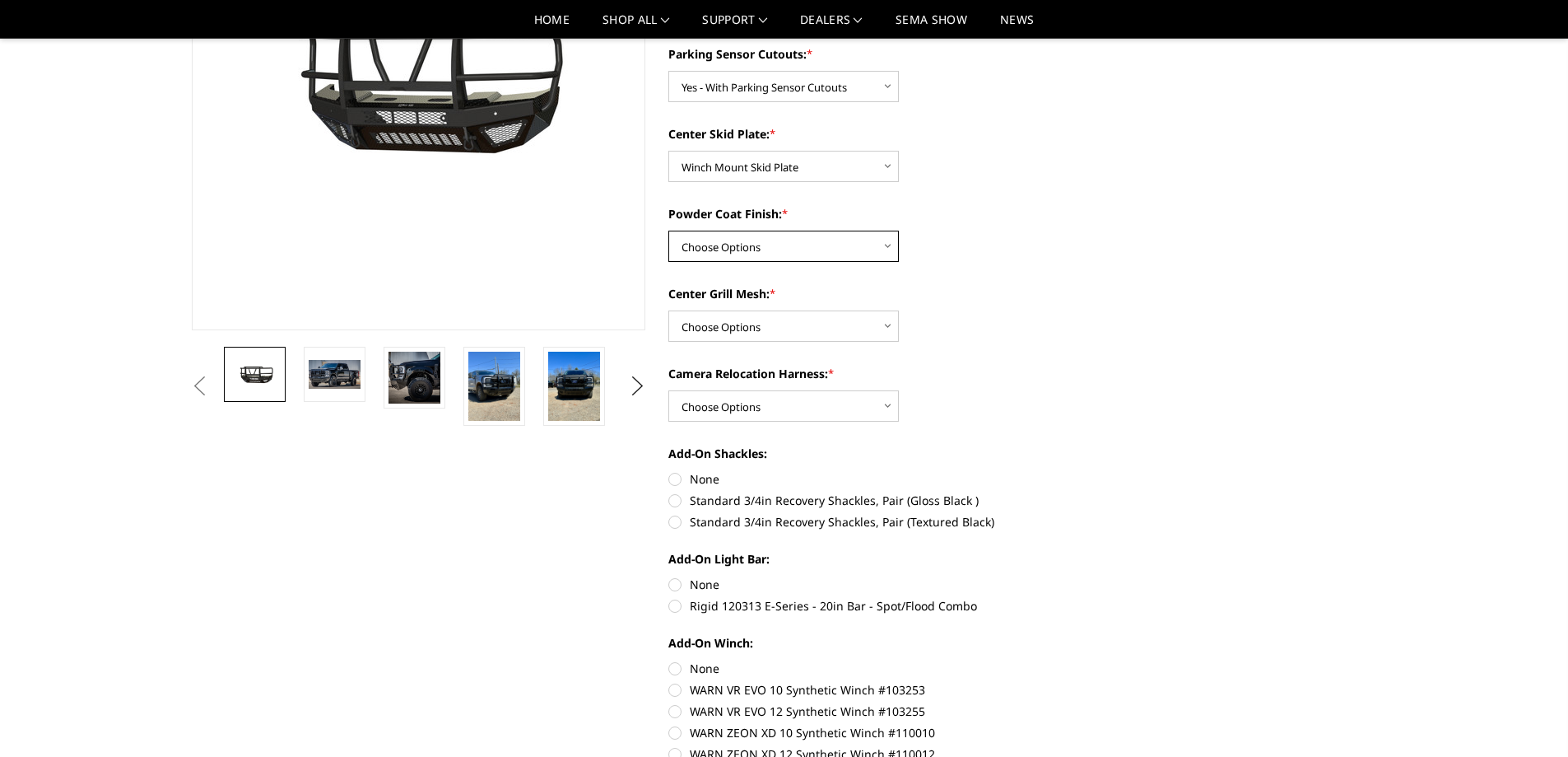
click at [867, 244] on select "Choose Options Bare Metal Gloss Black Powder Coat Textured Black Powder Coat" at bounding box center [784, 246] width 231 height 31
select select "3749"
click at [669, 231] on select "Choose Options Bare Metal Gloss Black Powder Coat Textured Black Powder Coat" at bounding box center [784, 246] width 231 height 31
click at [820, 327] on select "Choose Options With expanded metal Without expanded metal" at bounding box center [784, 326] width 231 height 31
select select "3751"
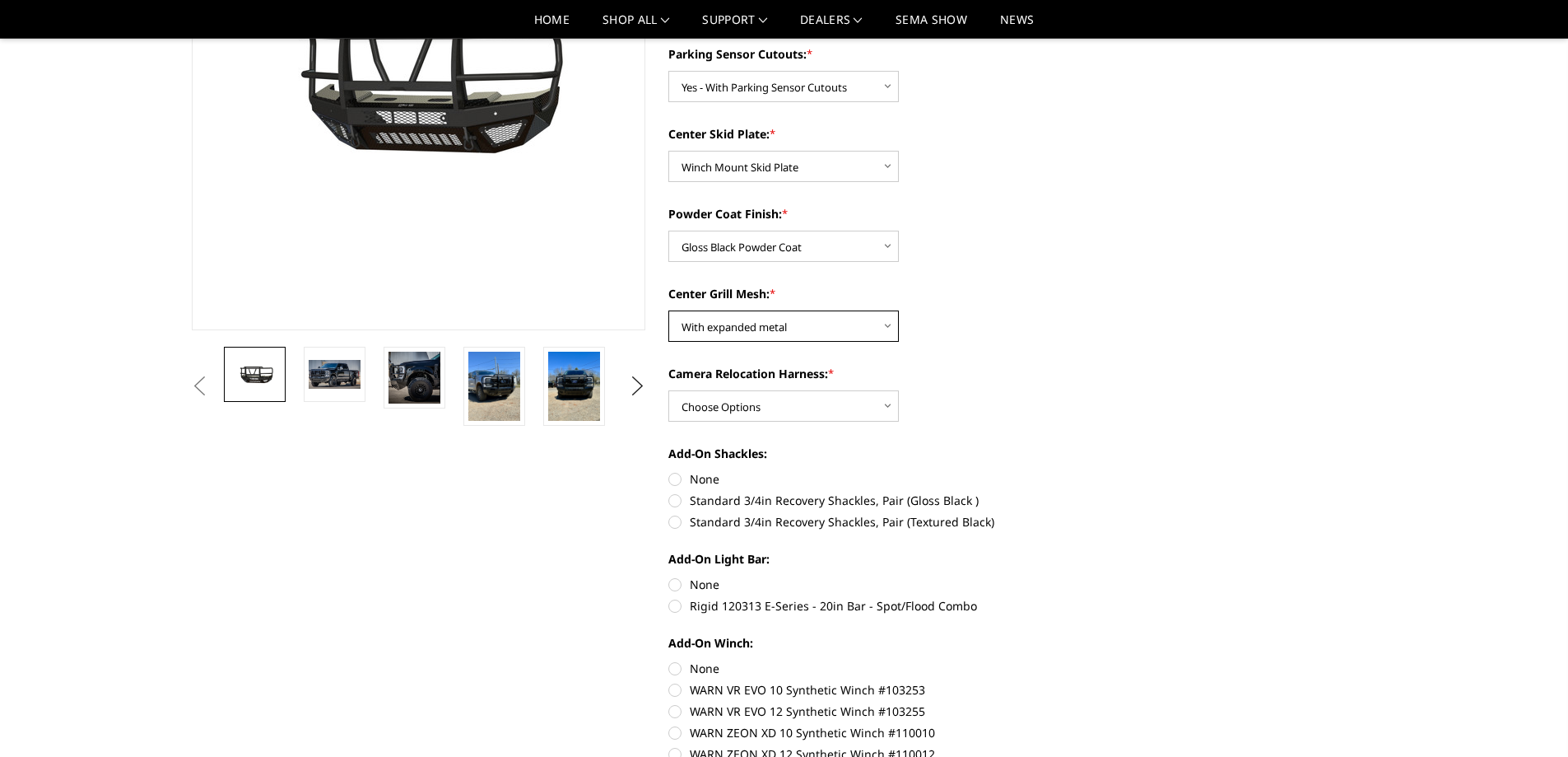
click at [669, 310] on select "Choose Options With expanded metal Without expanded metal" at bounding box center [784, 326] width 231 height 31
click at [795, 403] on select "Choose Options With camera harness Without camera harness" at bounding box center [784, 406] width 231 height 31
select select "3753"
click at [669, 391] on select "Choose Options With camera harness Without camera harness" at bounding box center [784, 406] width 231 height 31
click at [673, 496] on label "Standard 3/4in Recovery Shackles, Pair (Gloss Black )" at bounding box center [895, 500] width 454 height 17
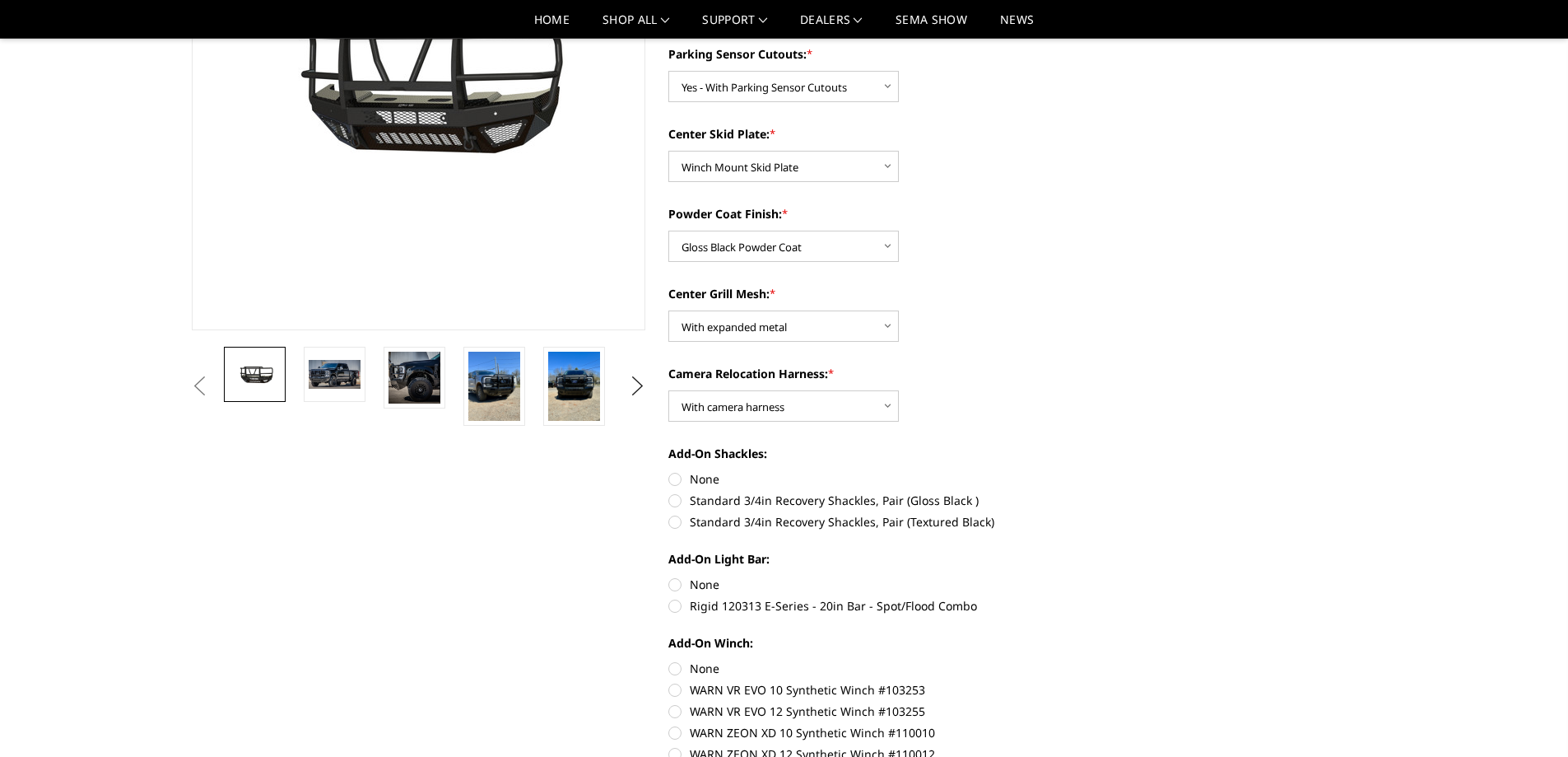
click at [1123, 471] on input "Standard 3/4in Recovery Shackles, Pair (Gloss Black )" at bounding box center [1123, 470] width 1 height 1
radio input "true"
click at [677, 584] on label "None" at bounding box center [895, 584] width 454 height 17
click at [669, 577] on input "None" at bounding box center [669, 576] width 1 height 1
radio input "true"
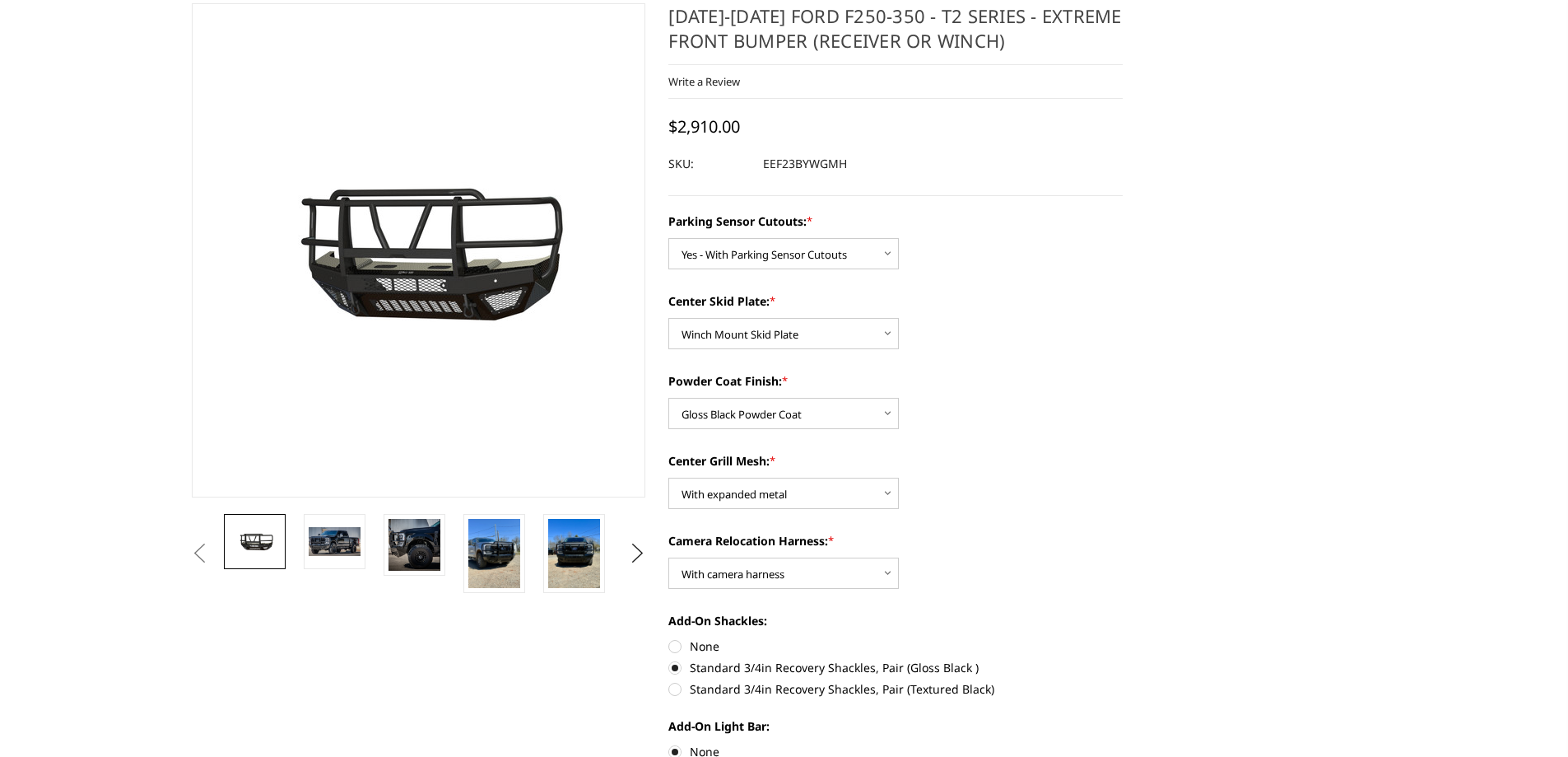
scroll to position [0, 0]
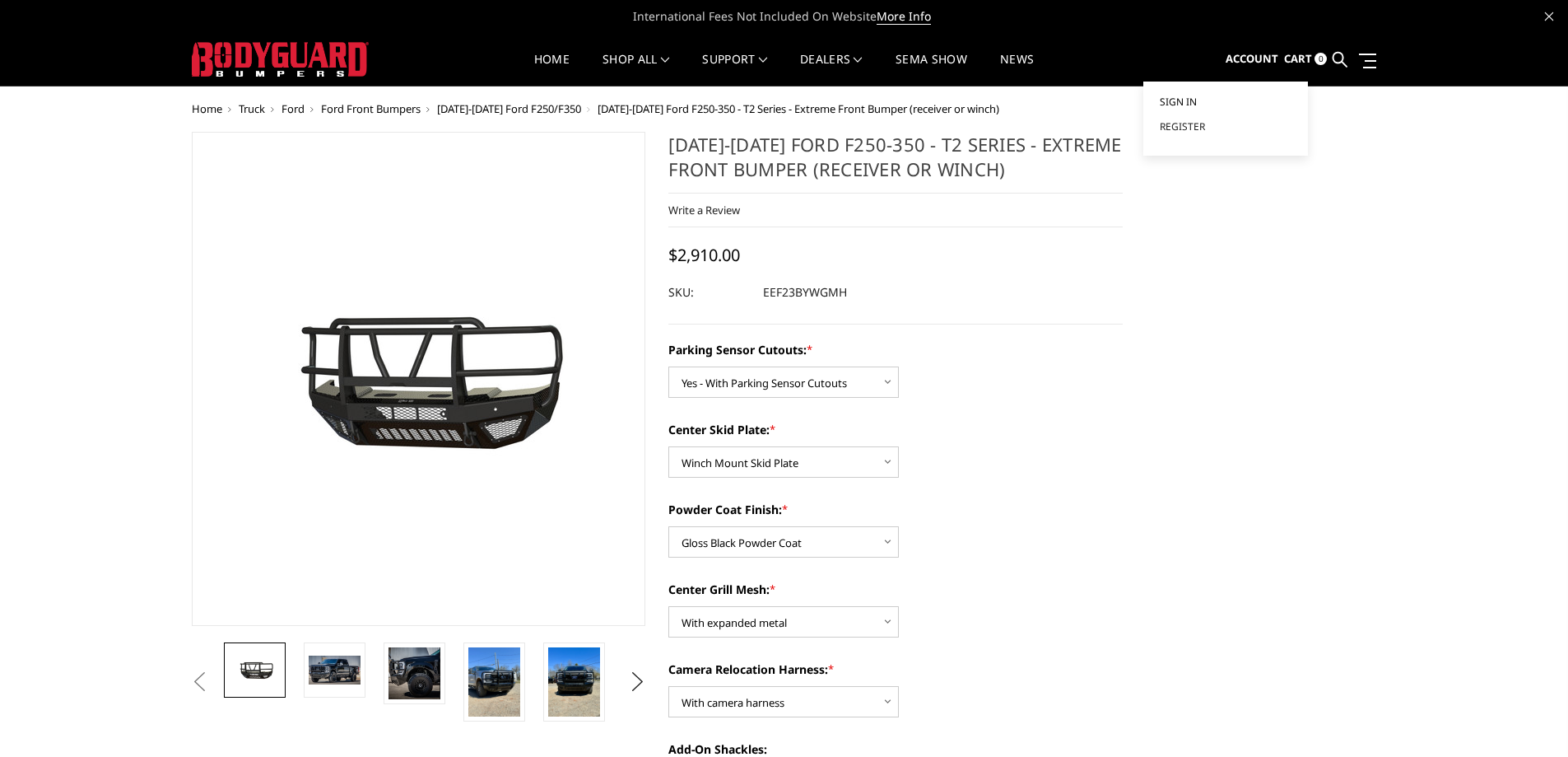
click at [1177, 97] on span "Sign in" at bounding box center [1178, 101] width 37 height 14
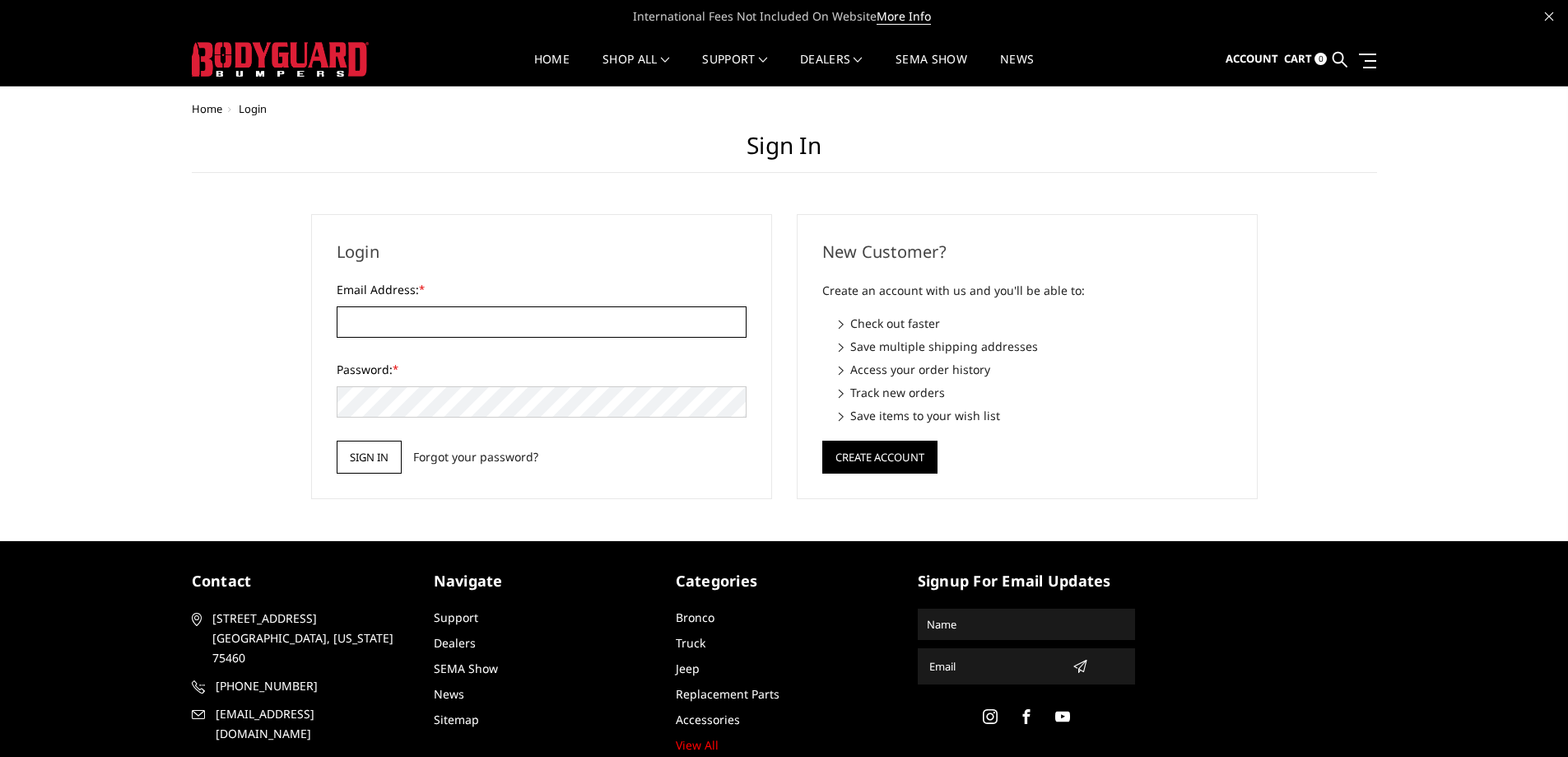
type input "[EMAIL_ADDRESS][DOMAIN_NAME]"
click at [364, 462] on input "Sign in" at bounding box center [369, 457] width 65 height 33
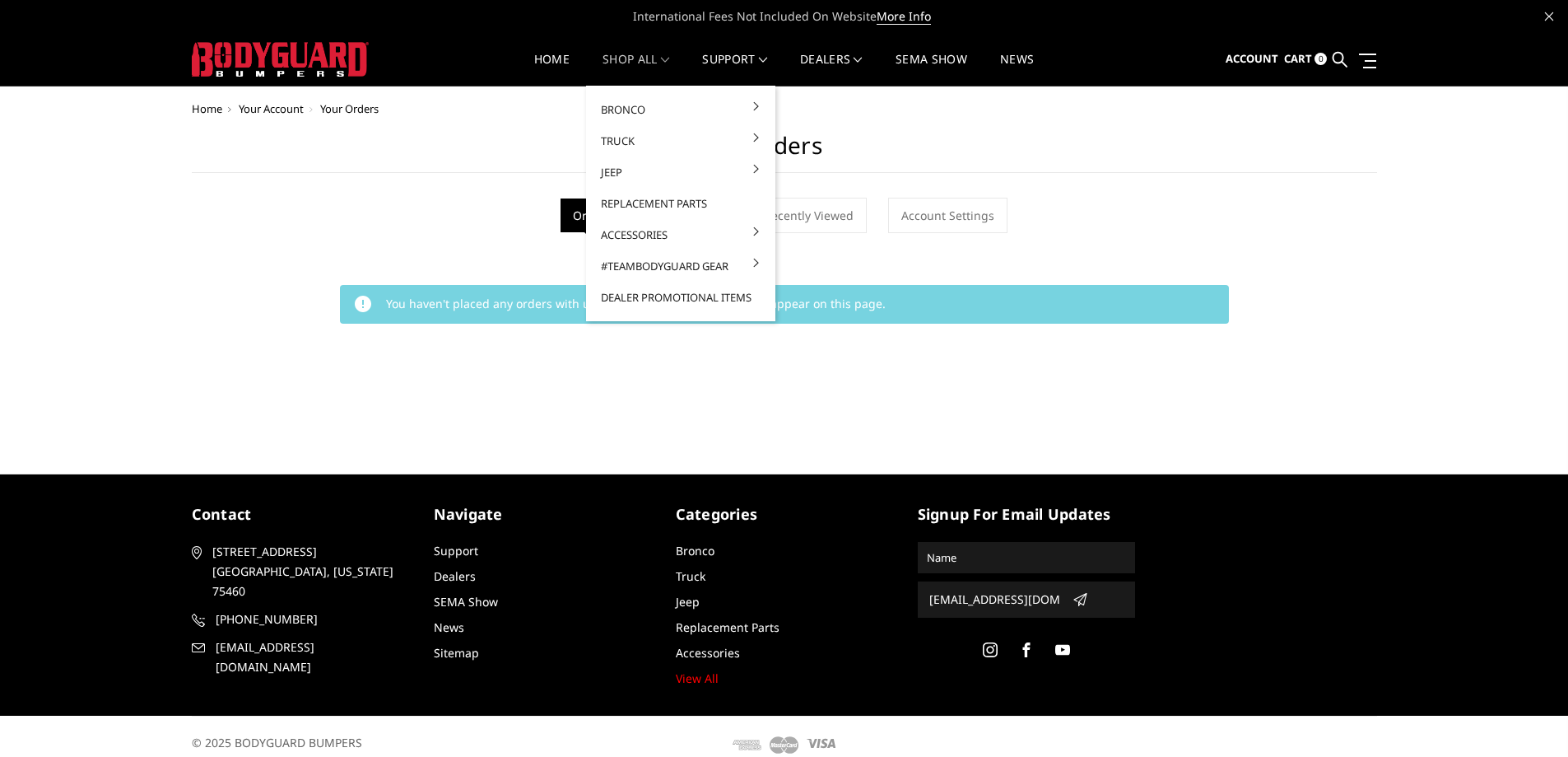
click at [609, 57] on link "shop all" at bounding box center [636, 69] width 67 height 32
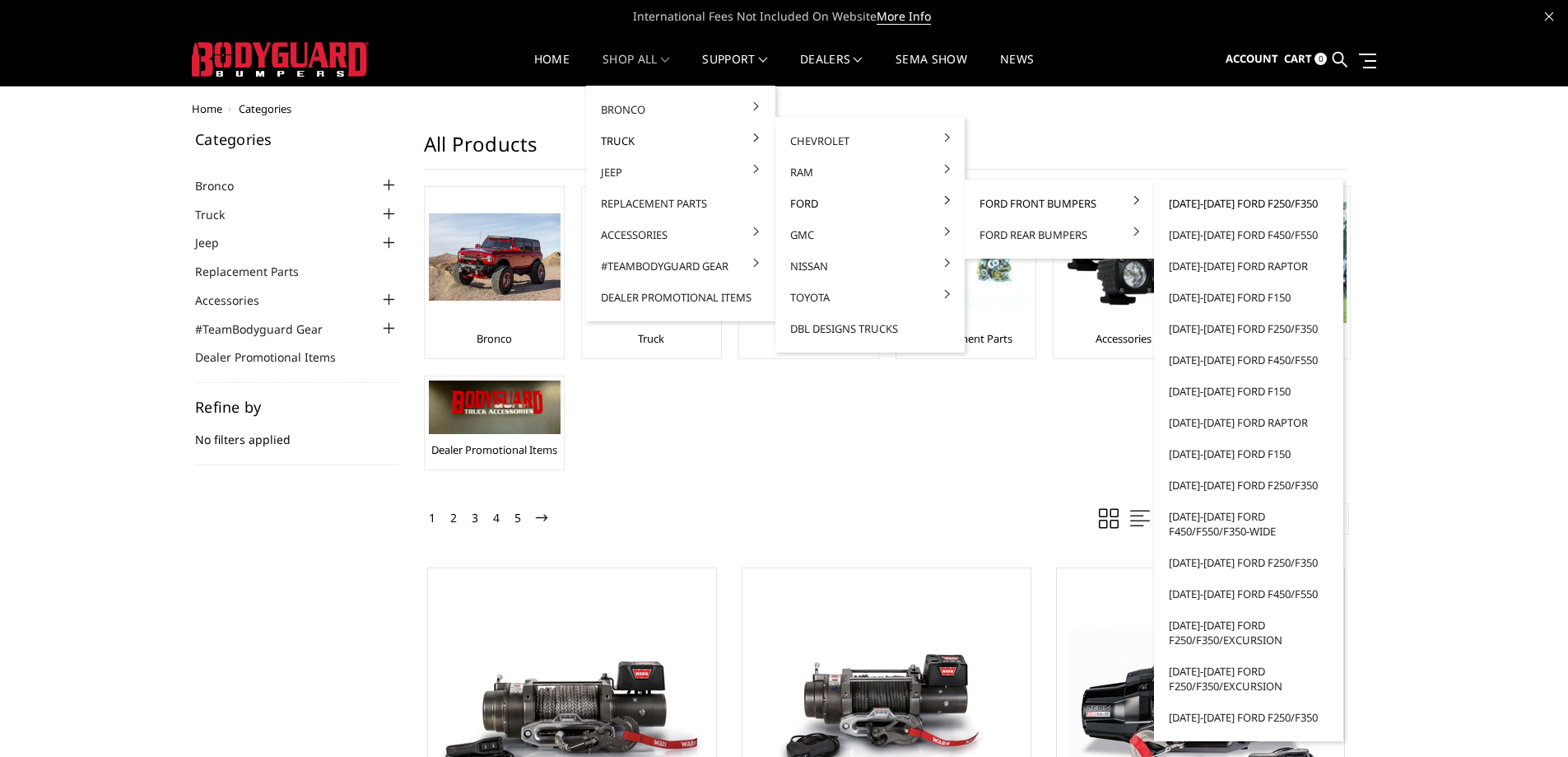
click at [1226, 203] on link "[DATE]-[DATE] Ford F250/F350" at bounding box center [1248, 203] width 176 height 31
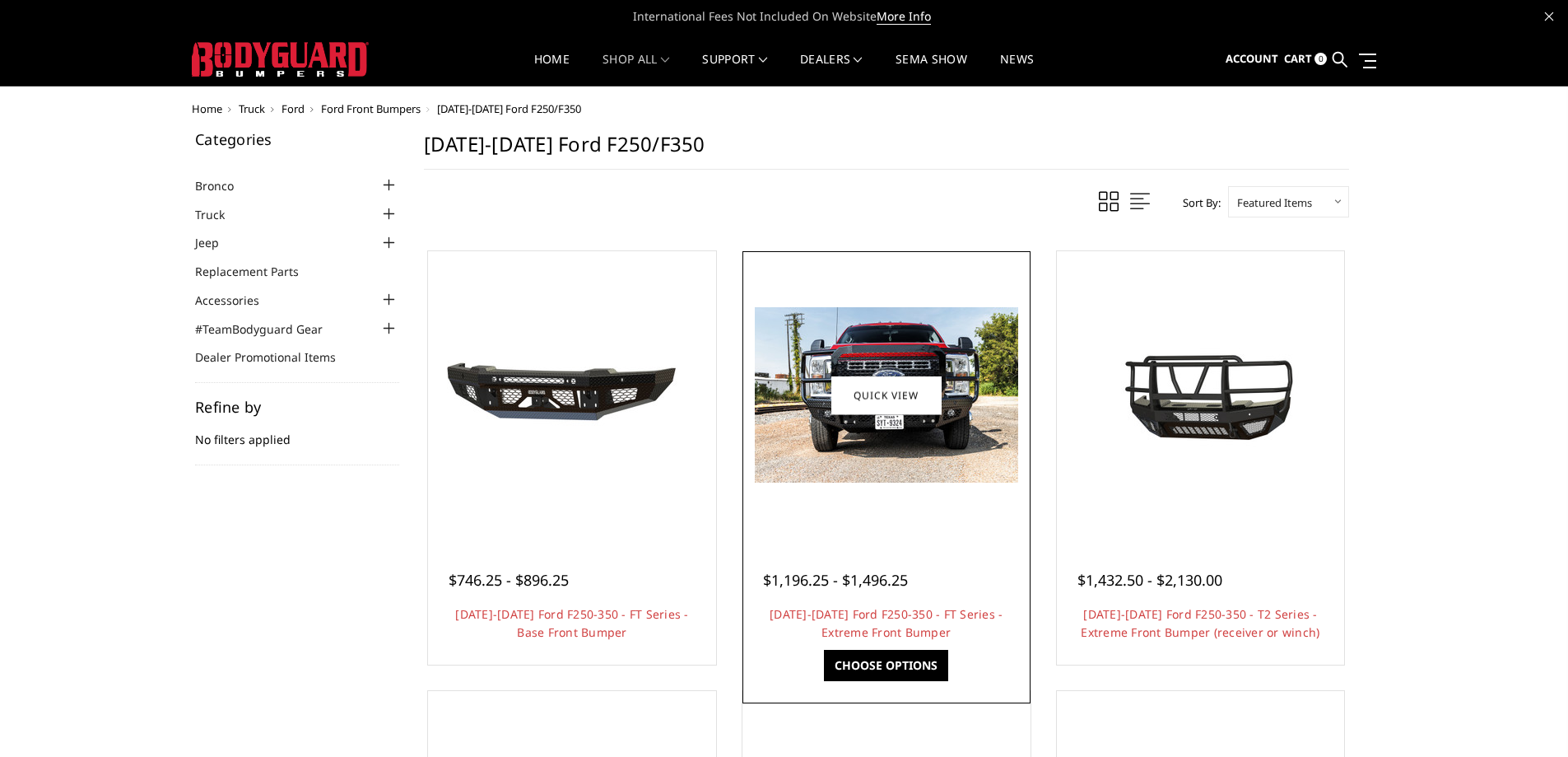
click at [873, 662] on link "Choose Options" at bounding box center [886, 665] width 124 height 31
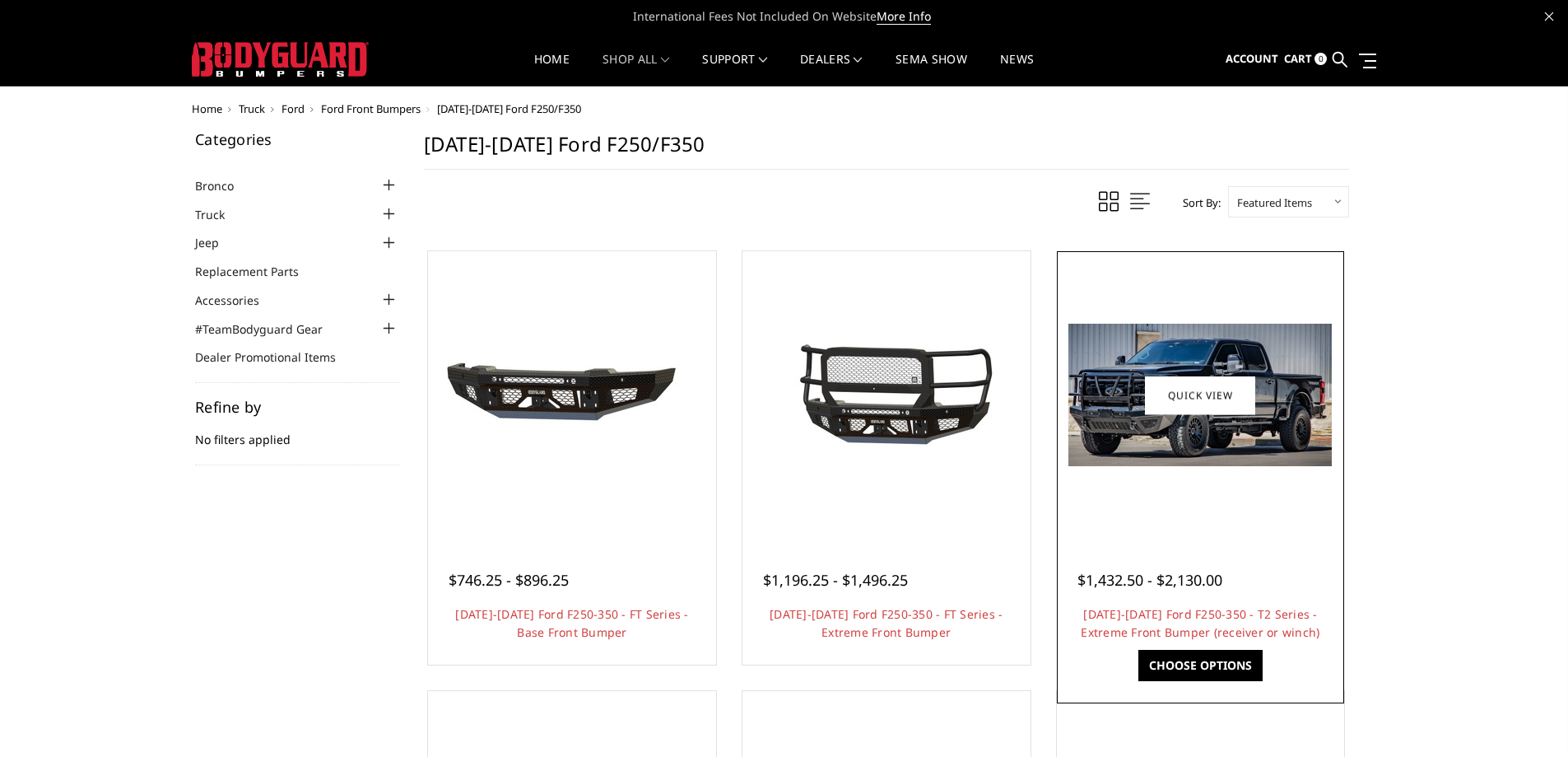
click at [1231, 672] on link "Choose Options" at bounding box center [1200, 665] width 124 height 31
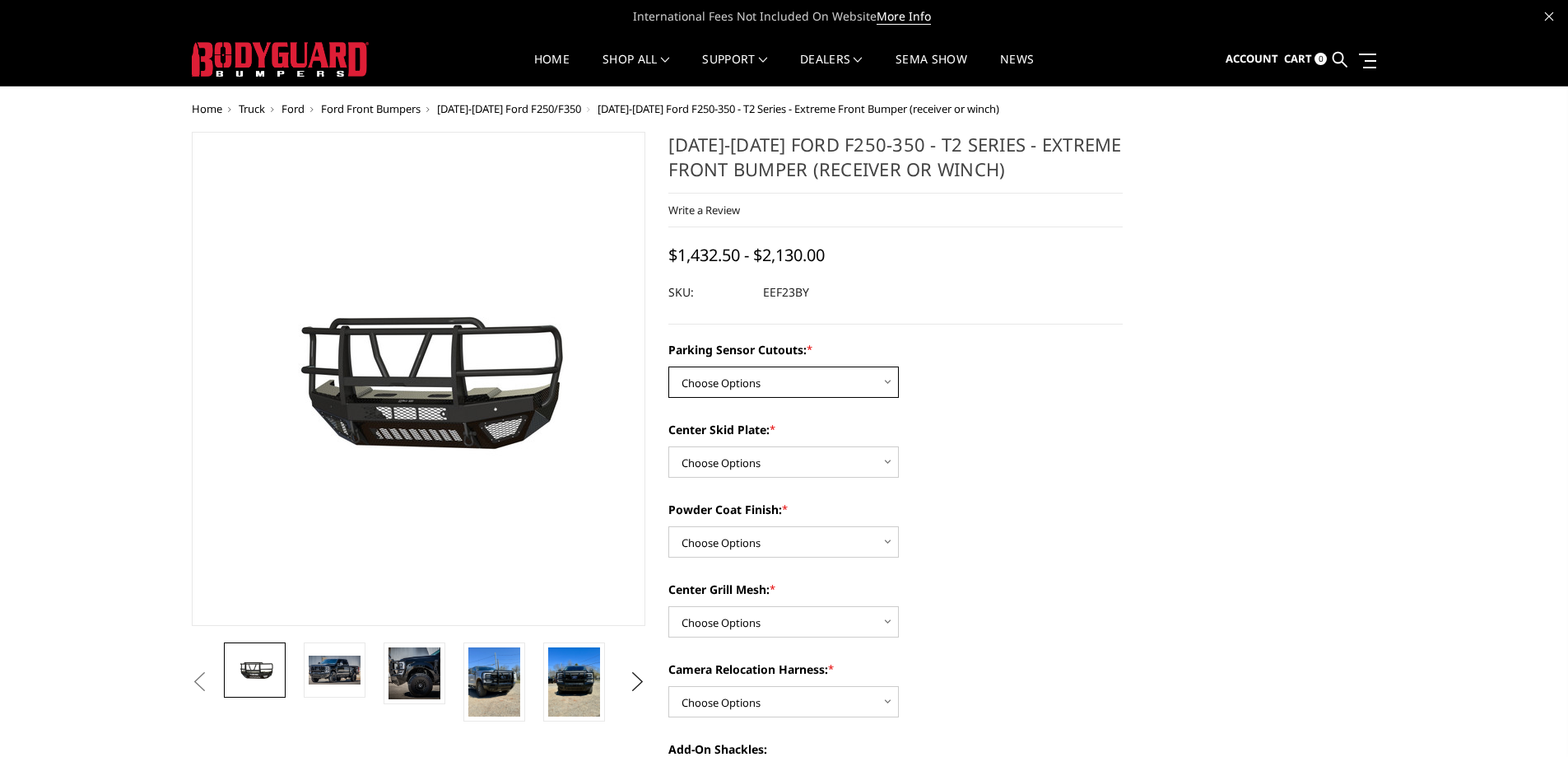
click at [747, 385] on select "Choose Options Yes - With Parking Sensor Cutouts" at bounding box center [784, 381] width 231 height 31
select select "3744"
click at [669, 366] on select "Choose Options Yes - With Parking Sensor Cutouts" at bounding box center [784, 381] width 231 height 31
click at [706, 463] on select "Choose Options 2" Receiver Tube Standard Skid Plate (included) Winch Mount Skid…" at bounding box center [784, 462] width 231 height 31
select select "3747"
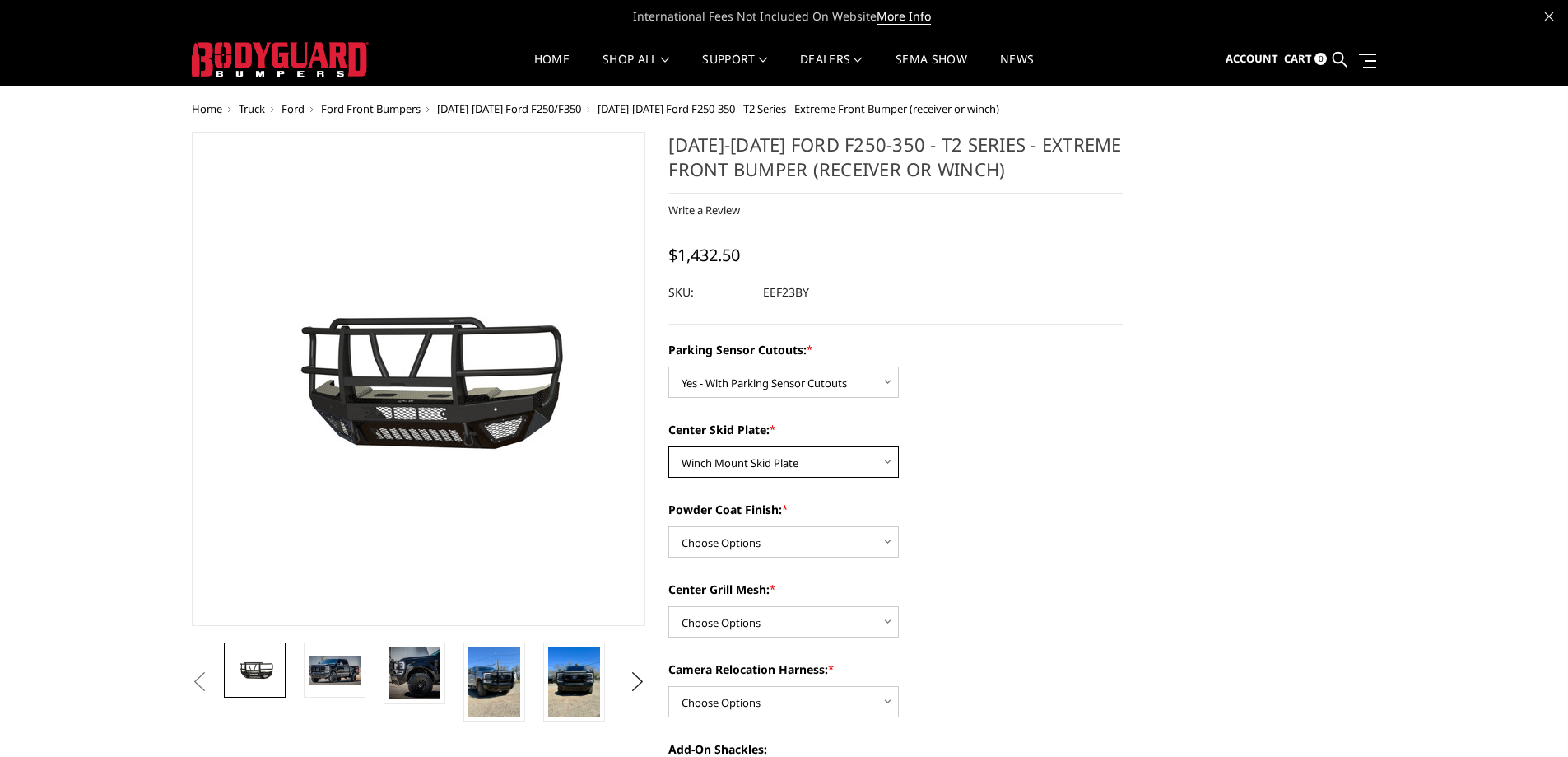
click at [669, 447] on select "Choose Options 2" Receiver Tube Standard Skid Plate (included) Winch Mount Skid…" at bounding box center [784, 462] width 231 height 31
click at [752, 547] on select "Choose Options Bare Metal Gloss Black Powder Coat Textured Black Powder Coat" at bounding box center [784, 541] width 231 height 31
select select "3749"
click at [669, 526] on select "Choose Options Bare Metal Gloss Black Powder Coat Textured Black Powder Coat" at bounding box center [784, 541] width 231 height 31
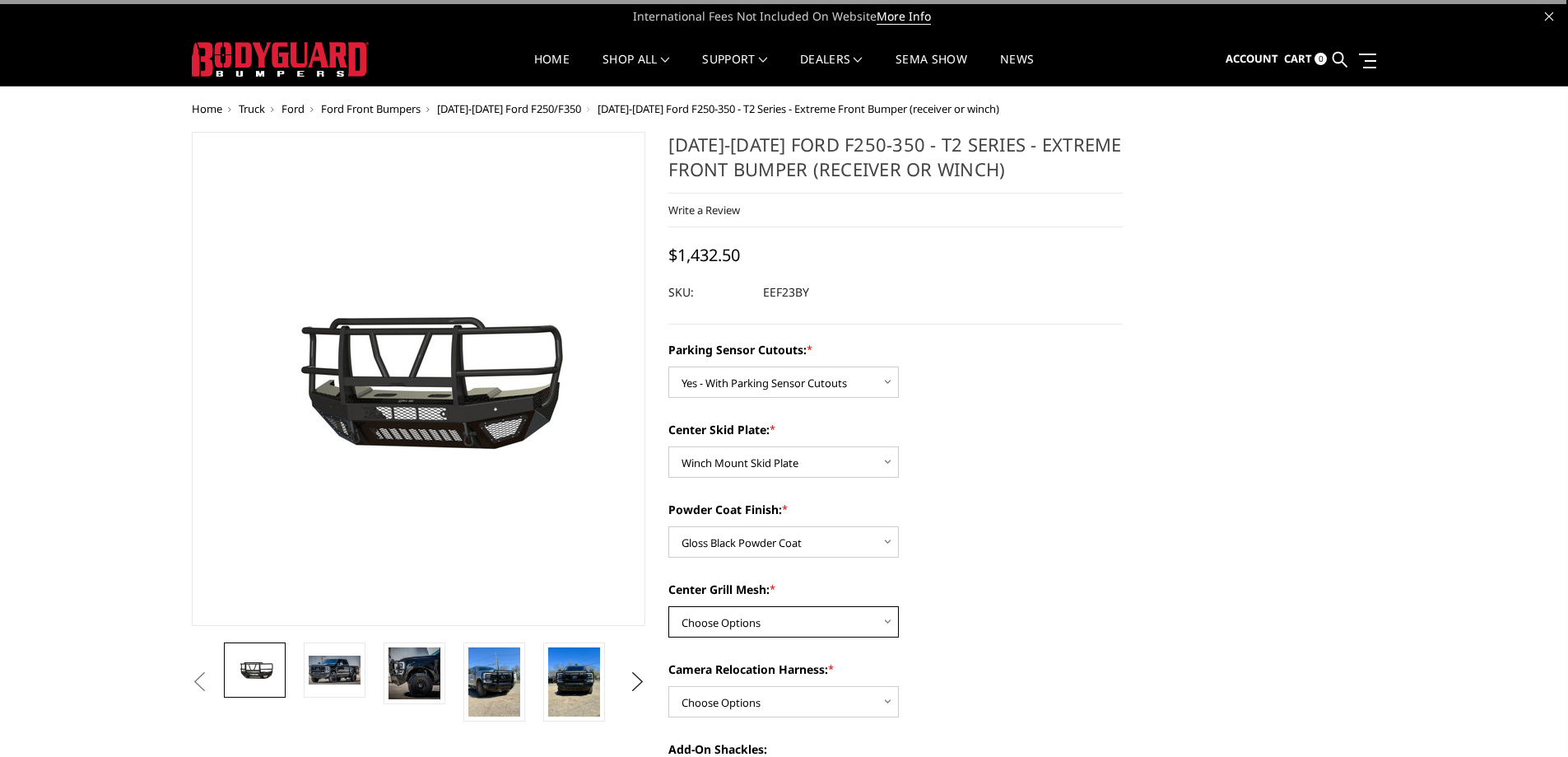
click at [743, 623] on select "Choose Options With expanded metal Without expanded metal" at bounding box center [784, 622] width 231 height 31
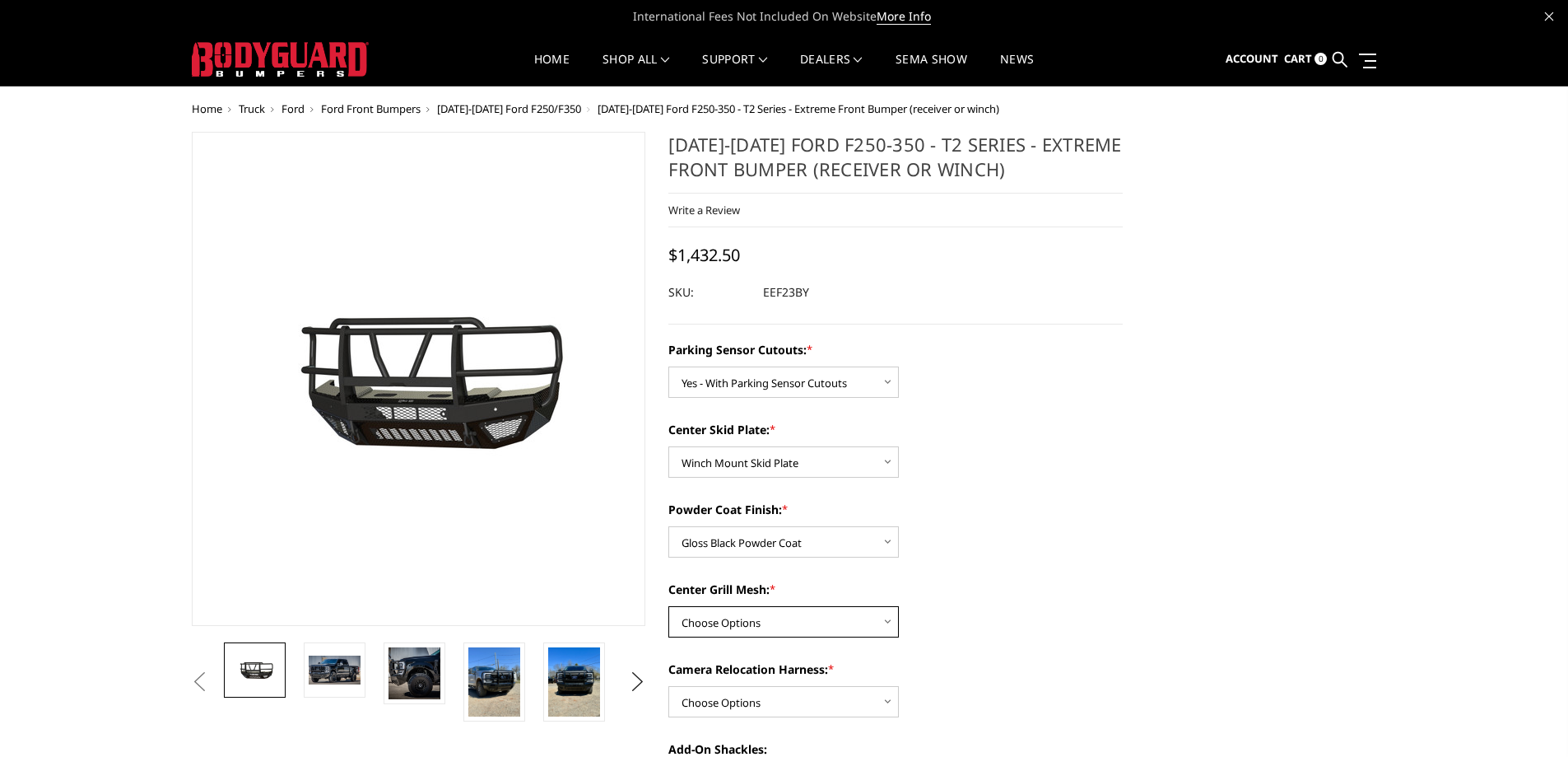
select select "3751"
click at [669, 606] on select "Choose Options With expanded metal Without expanded metal" at bounding box center [784, 622] width 231 height 31
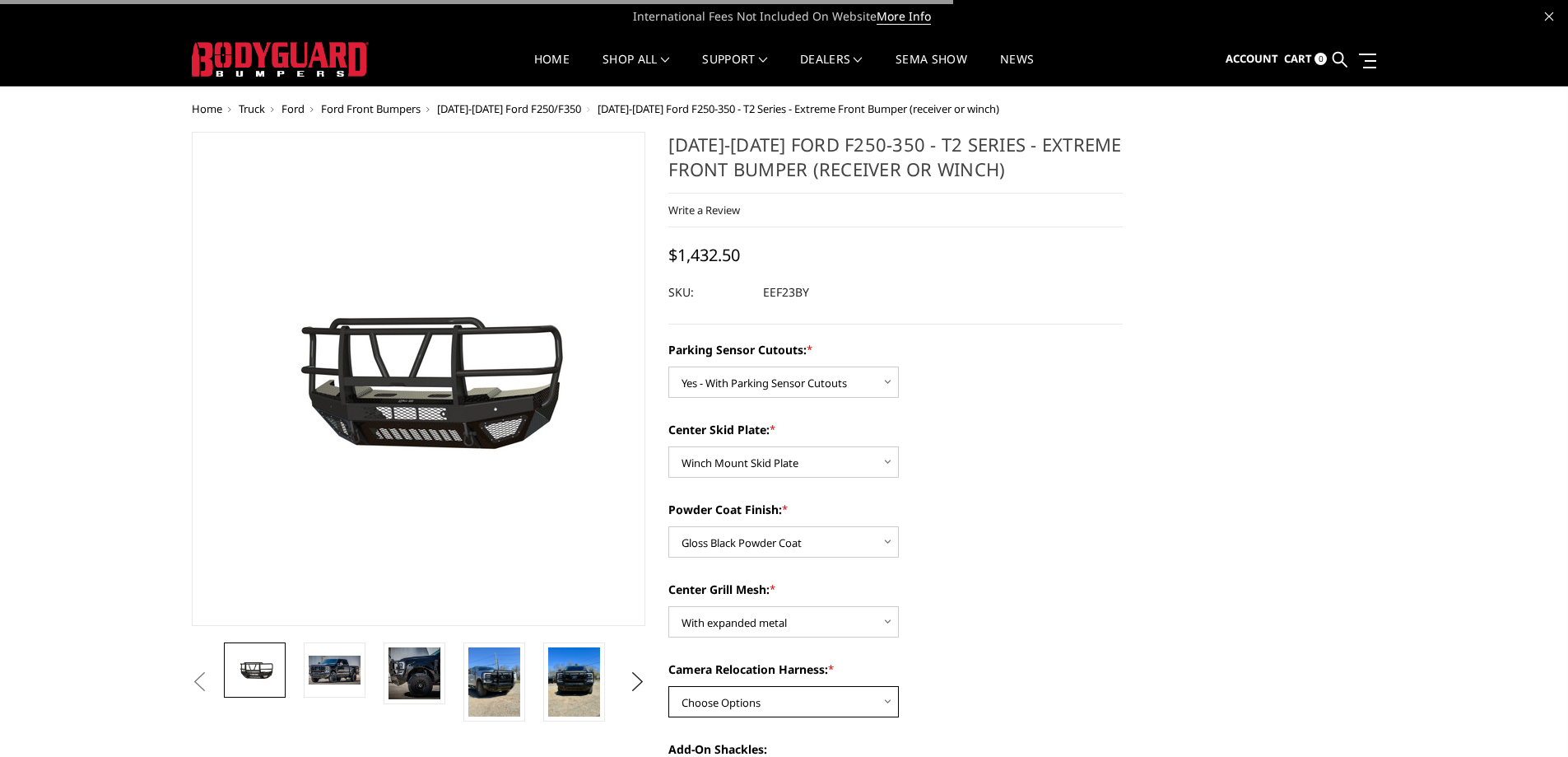
click at [794, 699] on select "Choose Options With camera harness Without camera harness" at bounding box center [784, 701] width 231 height 31
select select "3753"
click at [669, 686] on select "Choose Options With camera harness Without camera harness" at bounding box center [784, 701] width 231 height 31
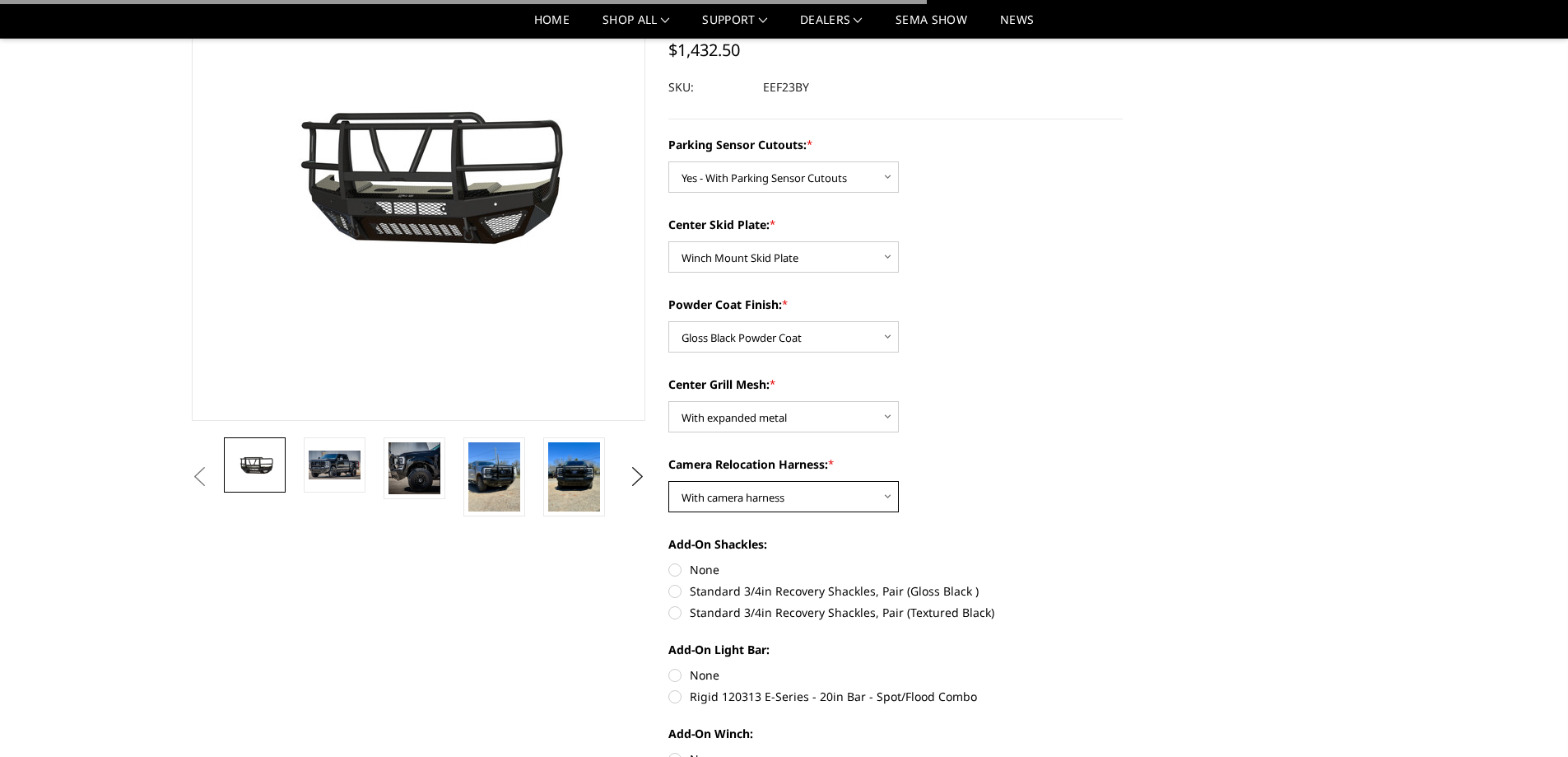
scroll to position [247, 0]
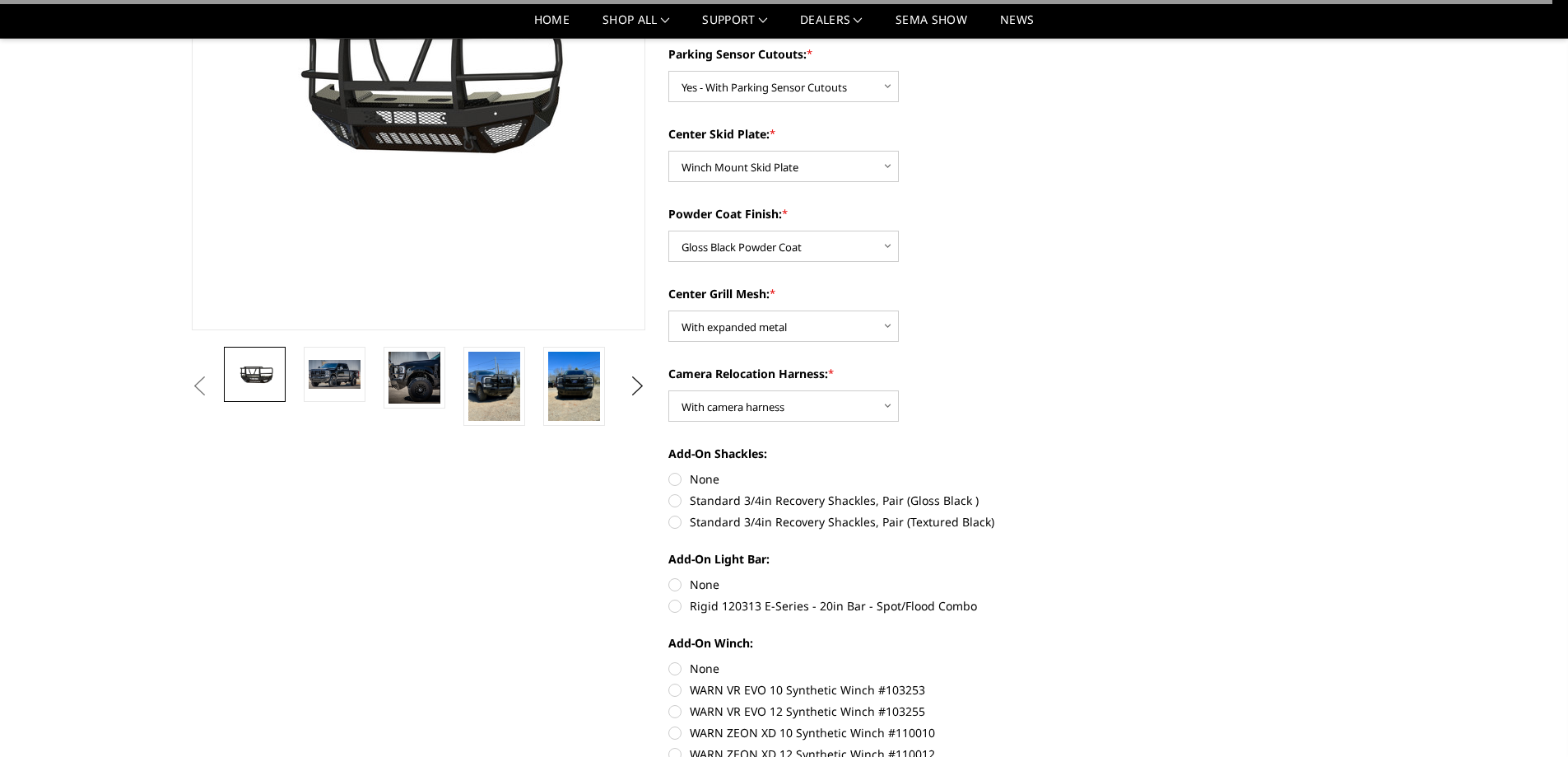
click at [671, 480] on label "None" at bounding box center [895, 479] width 454 height 17
click at [669, 471] on input "None" at bounding box center [669, 470] width 1 height 1
radio input "true"
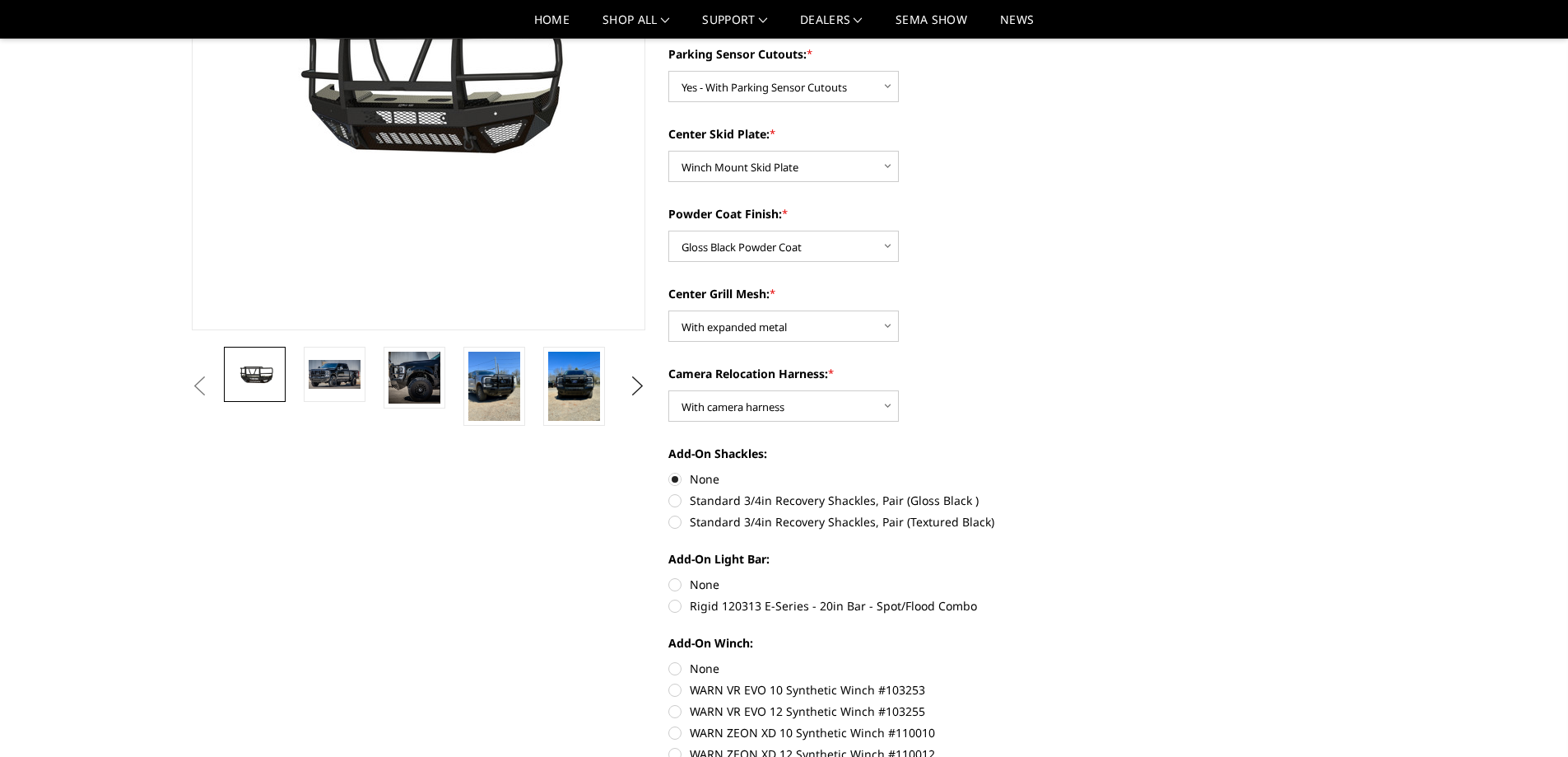
click at [679, 502] on label "Standard 3/4in Recovery Shackles, Pair (Gloss Black )" at bounding box center [895, 500] width 454 height 17
click at [1123, 471] on input "Standard 3/4in Recovery Shackles, Pair (Gloss Black )" at bounding box center [1123, 470] width 1 height 1
radio input "true"
click at [675, 579] on label "None" at bounding box center [895, 584] width 454 height 17
click at [669, 577] on input "None" at bounding box center [669, 576] width 1 height 1
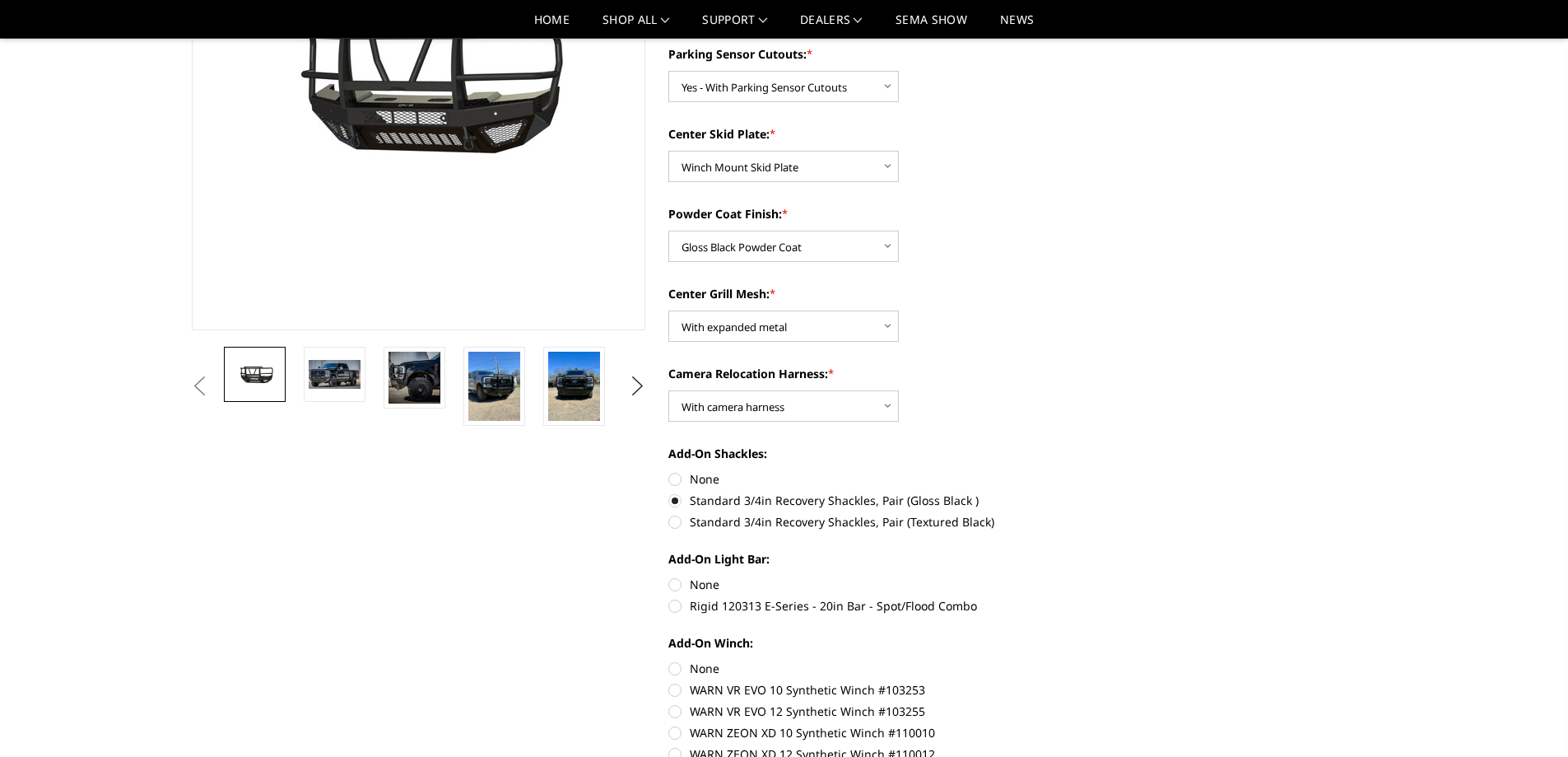
radio input "true"
click at [674, 669] on label "None" at bounding box center [895, 668] width 454 height 17
click at [669, 661] on input "None" at bounding box center [669, 660] width 1 height 1
radio input "true"
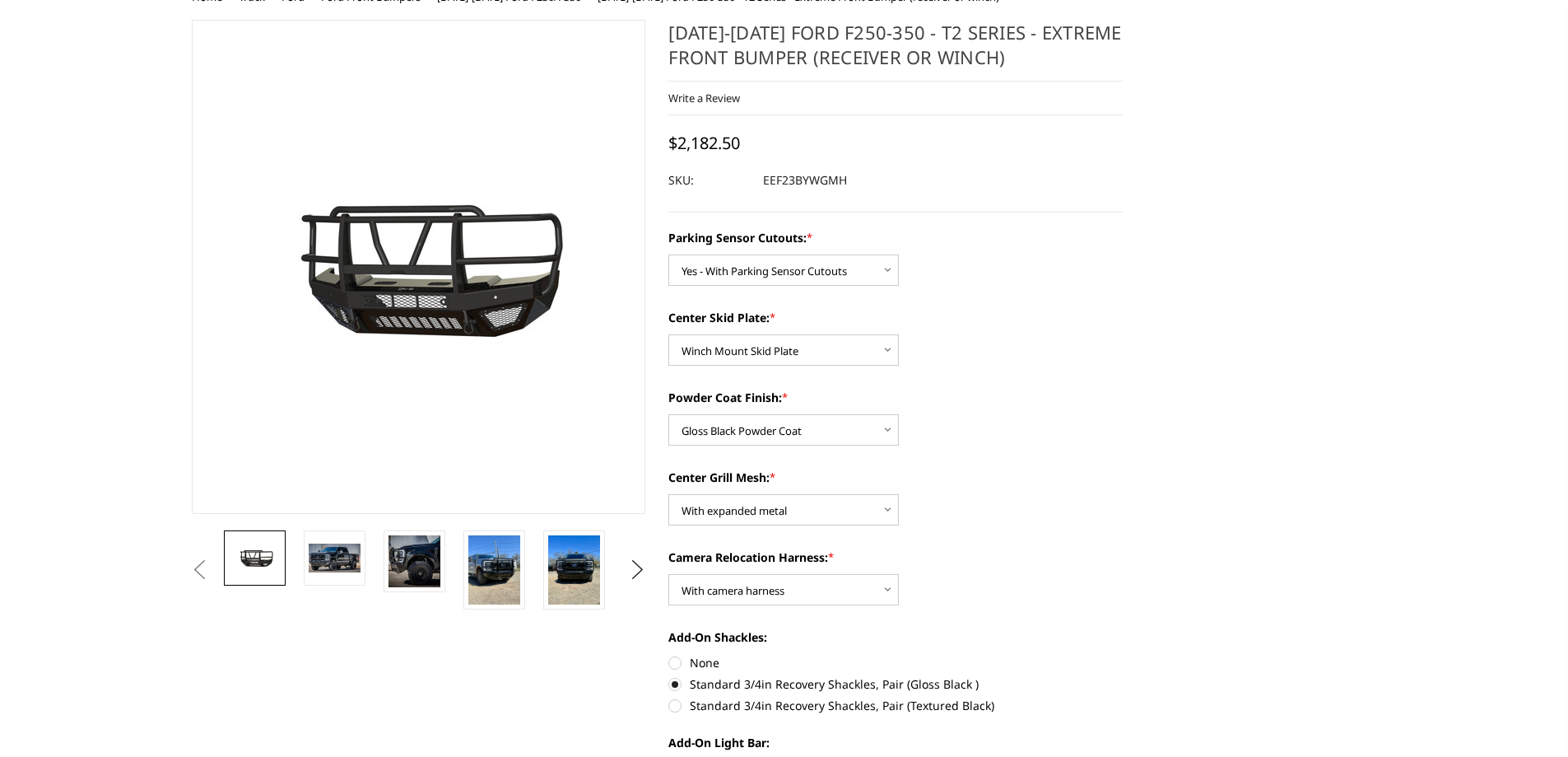
scroll to position [0, 0]
